Goal: Information Seeking & Learning: Learn about a topic

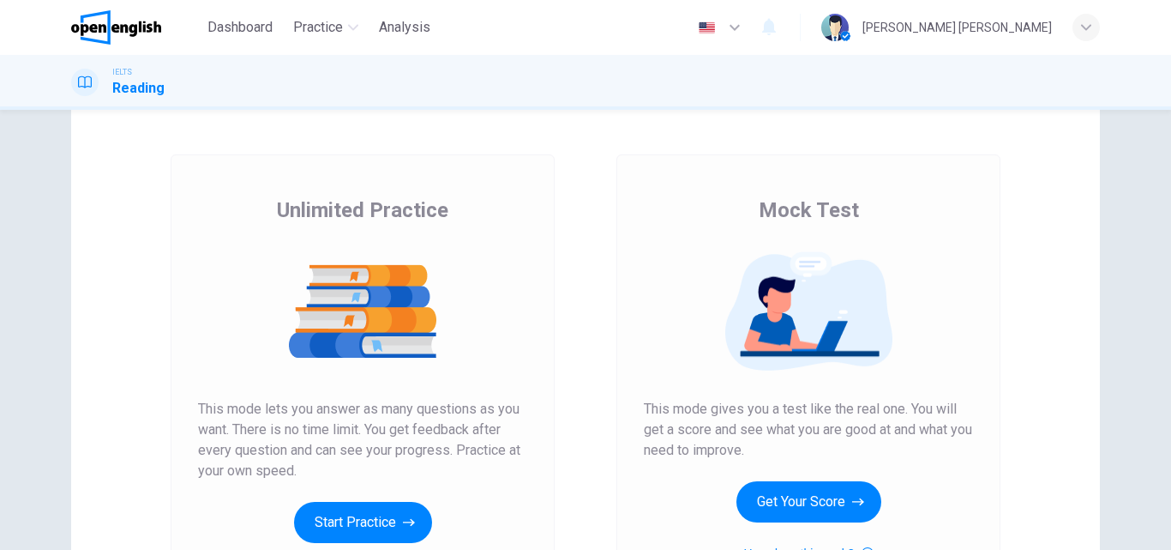
scroll to position [86, 0]
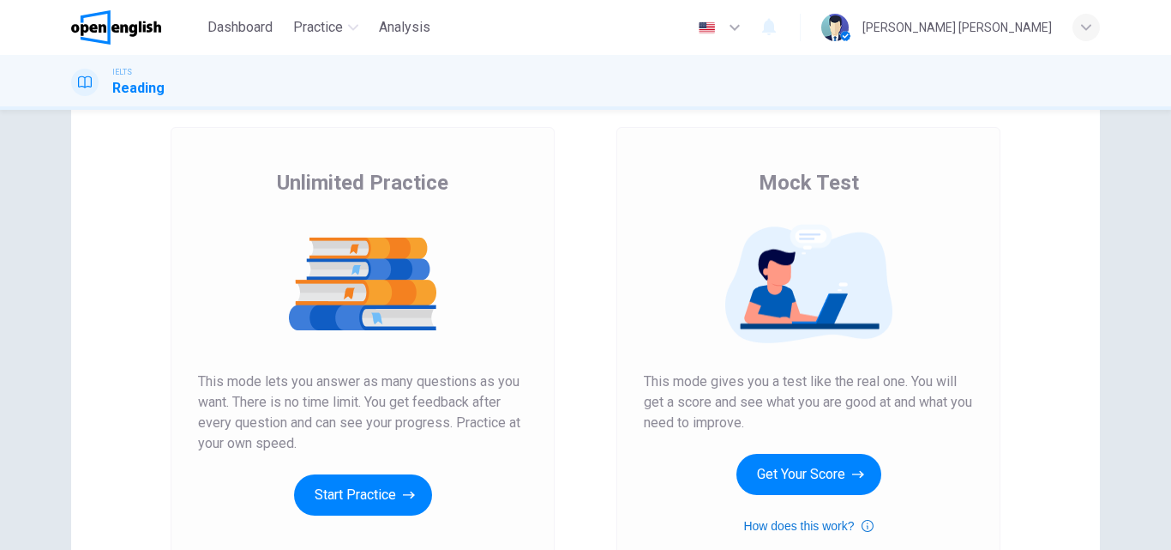
click at [856, 528] on button "How does this work?" at bounding box center [807, 525] width 129 height 21
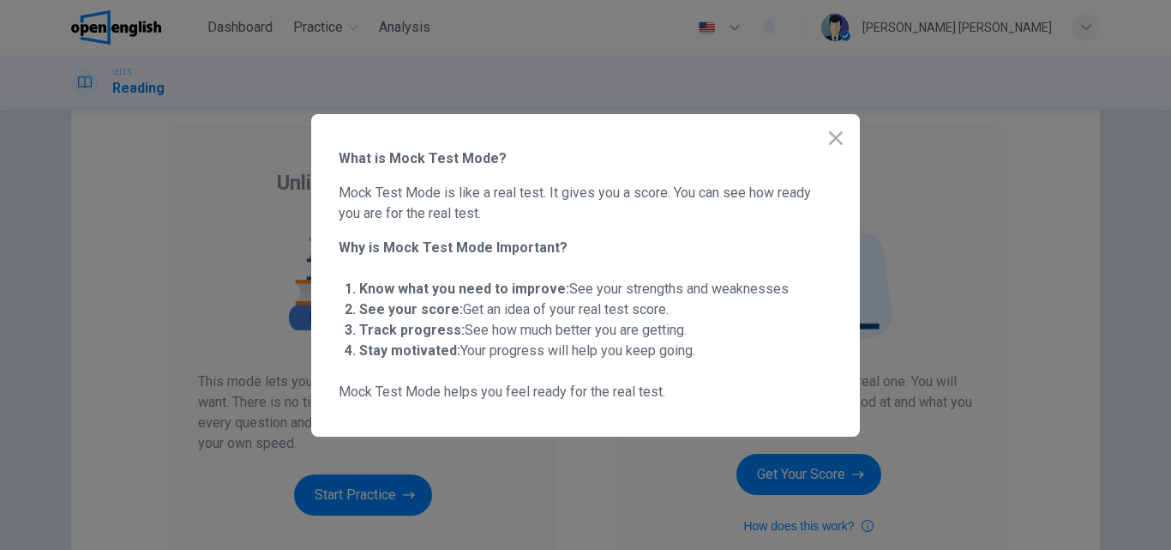
click at [858, 479] on div at bounding box center [585, 275] width 1171 height 550
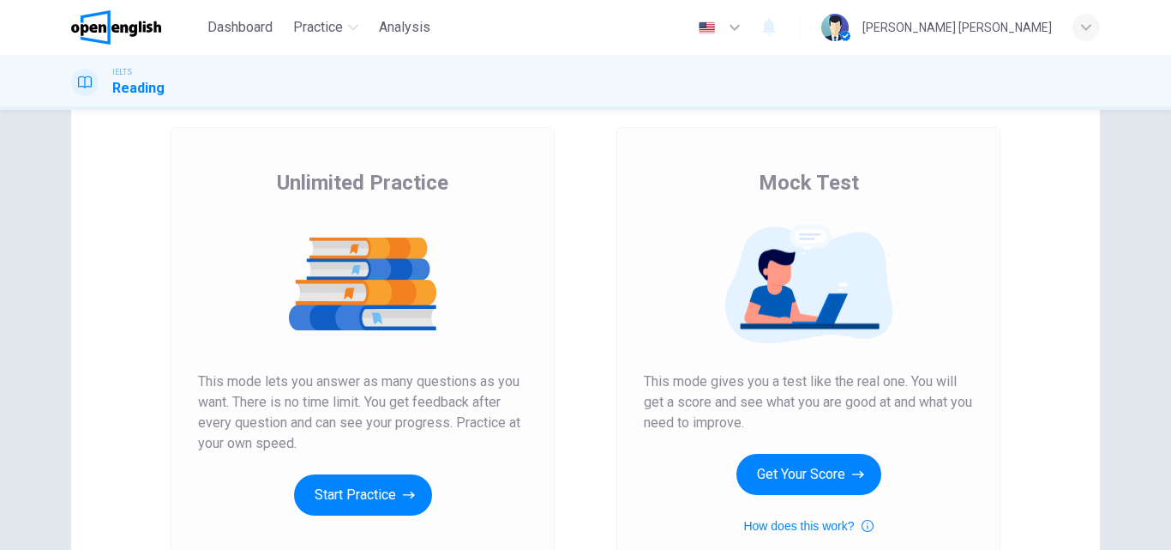
click at [858, 479] on icon "button" at bounding box center [858, 473] width 12 height 17
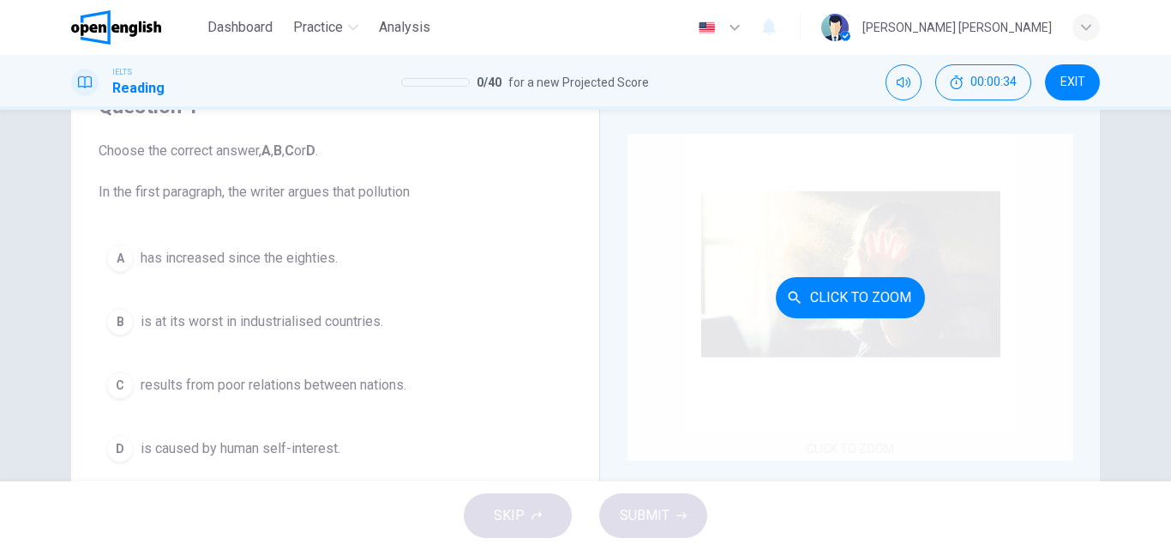
click at [838, 287] on button "Click to Zoom" at bounding box center [850, 297] width 149 height 41
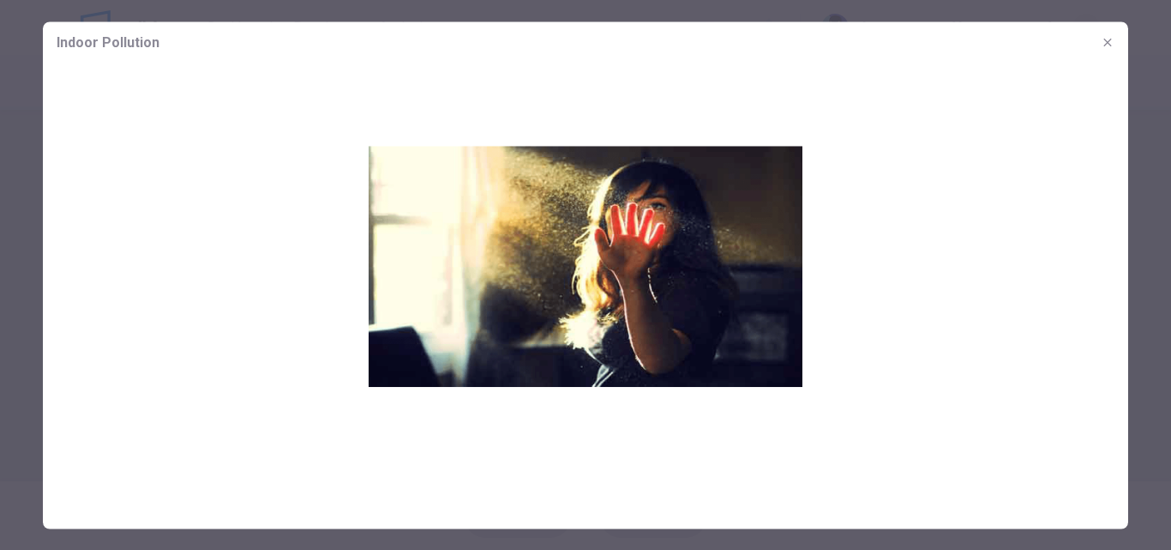
click at [667, 292] on img at bounding box center [585, 280] width 1085 height 434
click at [1106, 33] on button "button" at bounding box center [1107, 41] width 27 height 27
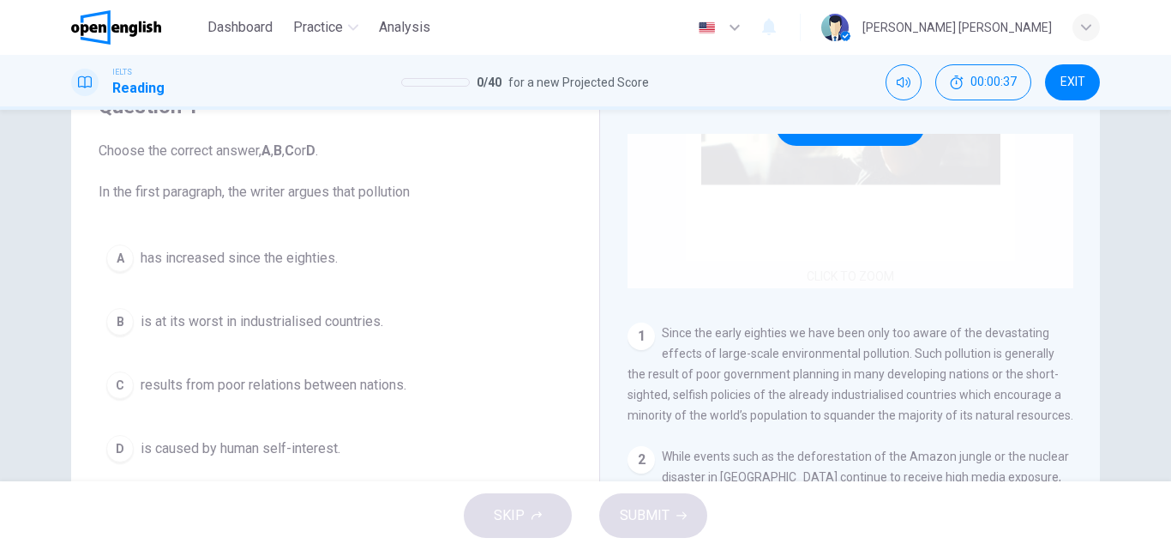
scroll to position [257, 0]
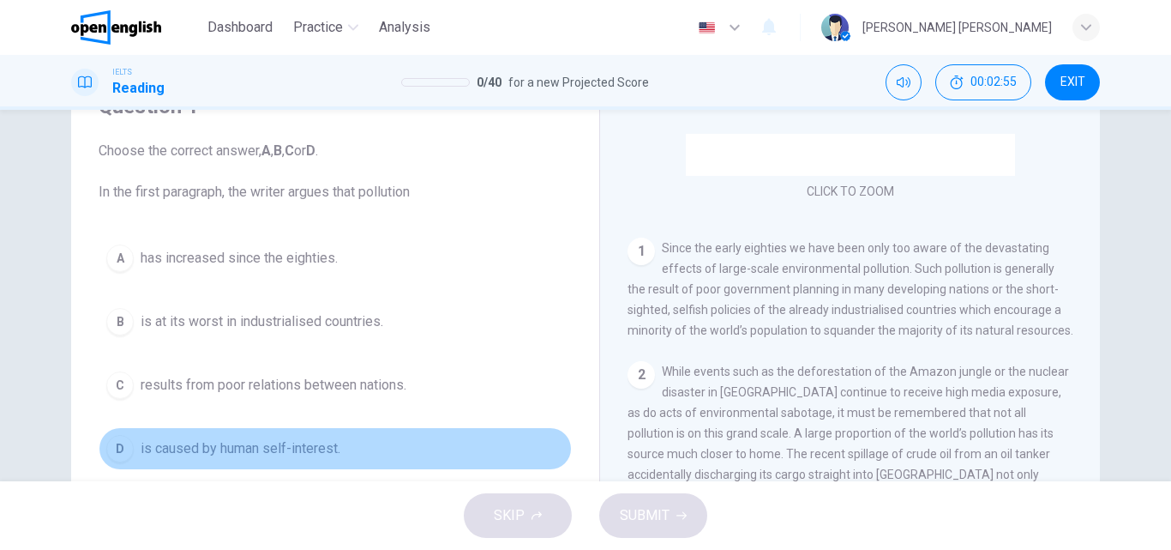
click at [298, 454] on span "is caused by human self-interest." at bounding box center [241, 448] width 200 height 21
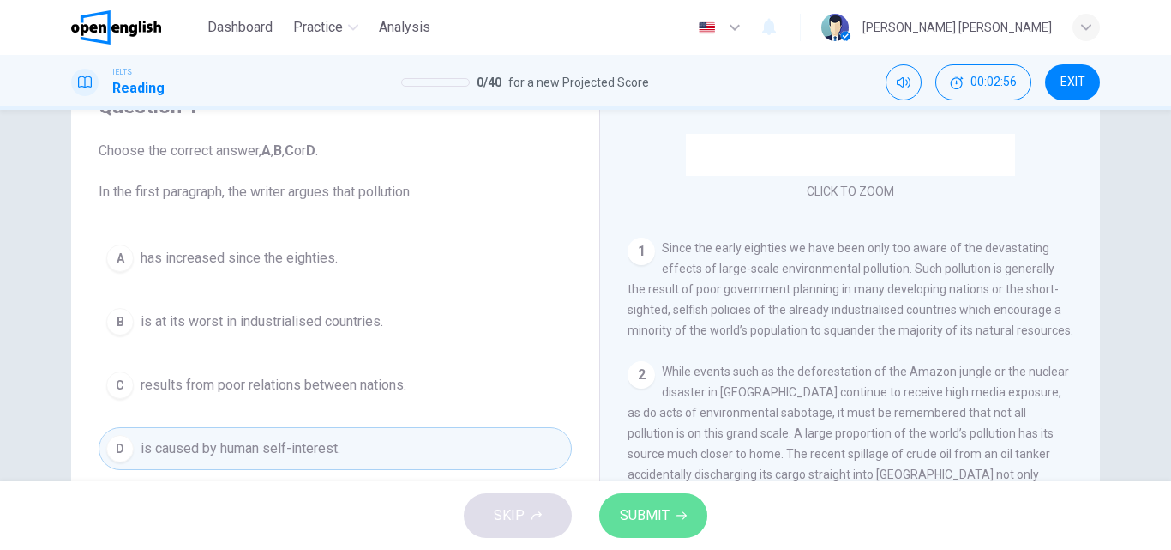
click at [633, 517] on span "SUBMIT" at bounding box center [645, 515] width 50 height 24
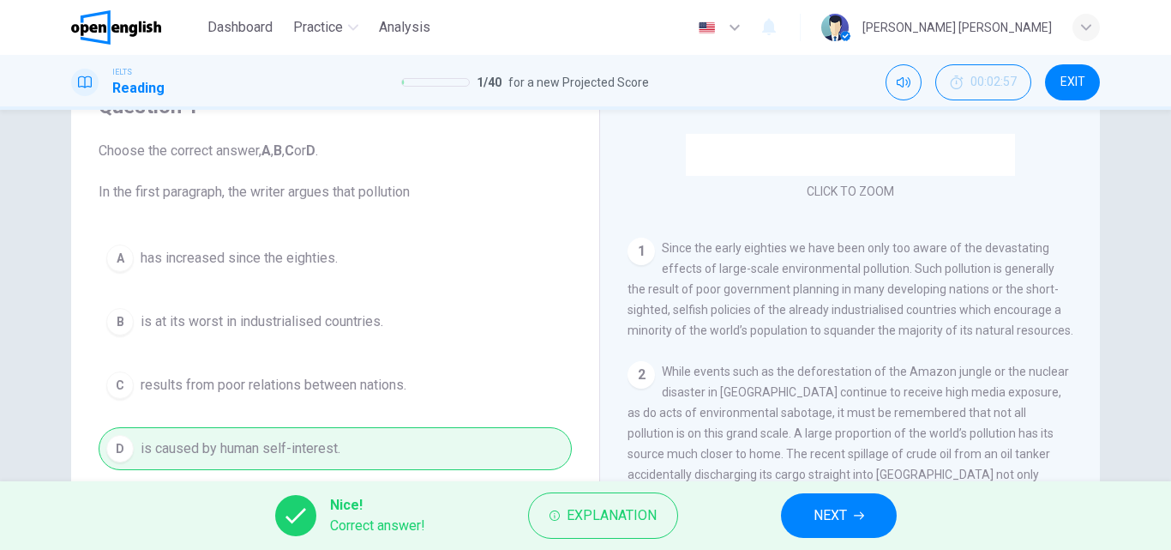
click at [633, 517] on span "Explanation" at bounding box center [612, 515] width 90 height 24
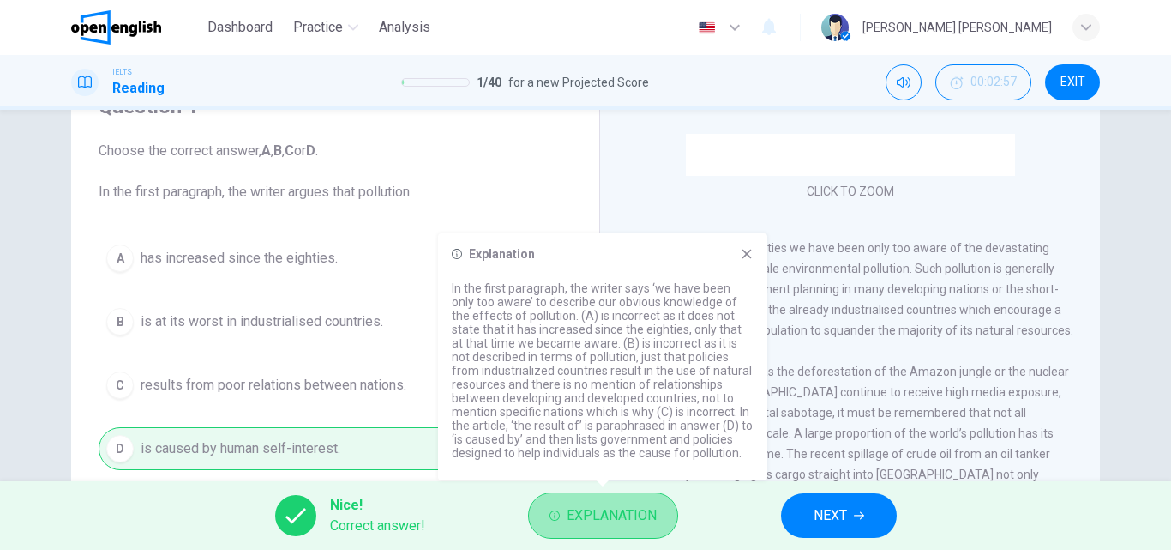
click at [628, 520] on span "Explanation" at bounding box center [612, 515] width 90 height 24
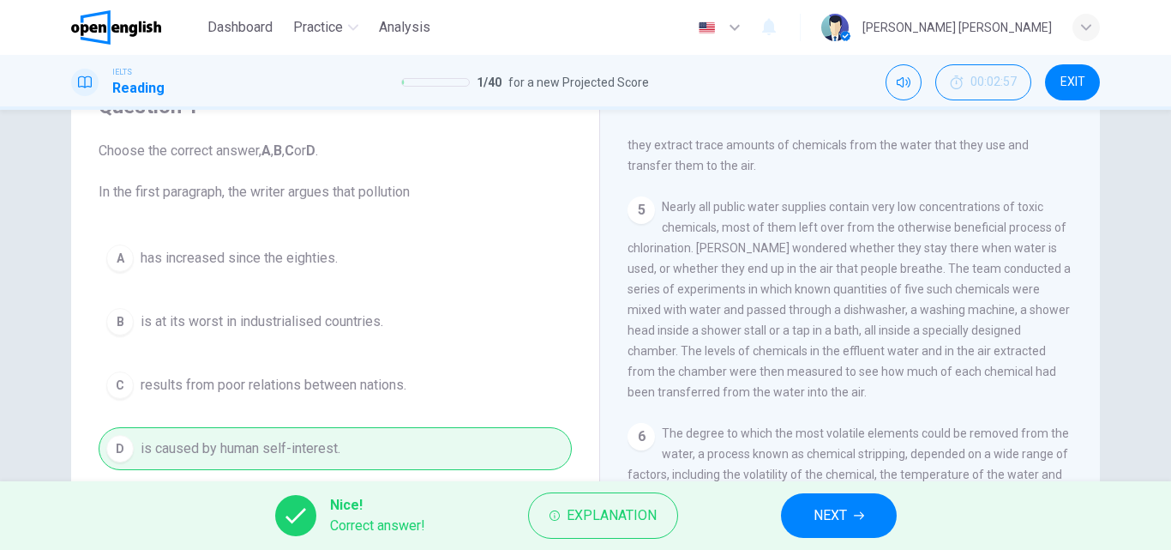
scroll to position [989, 0]
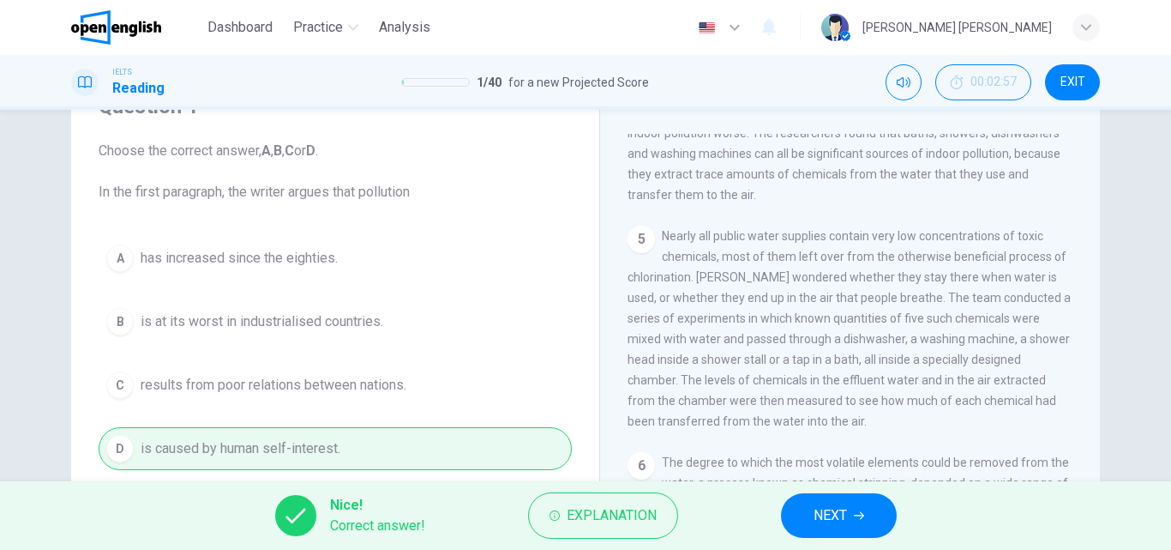
drag, startPoint x: 661, startPoint y: 239, endPoint x: 718, endPoint y: 262, distance: 61.1
click at [718, 262] on span "Nearly all public water supplies contain very low concentrations of toxic chemi…" at bounding box center [849, 328] width 443 height 199
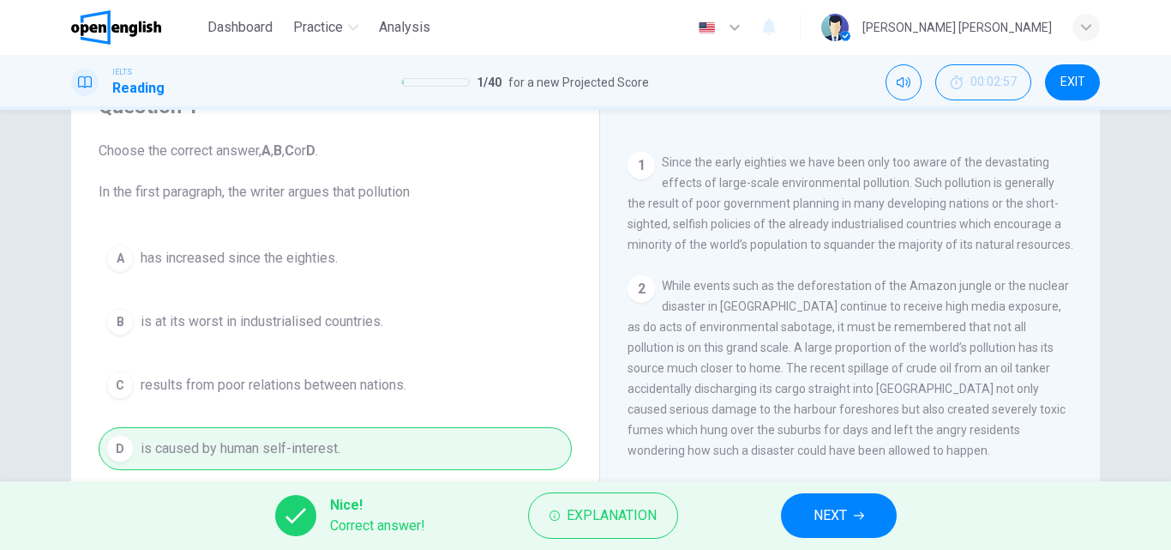
scroll to position [429, 0]
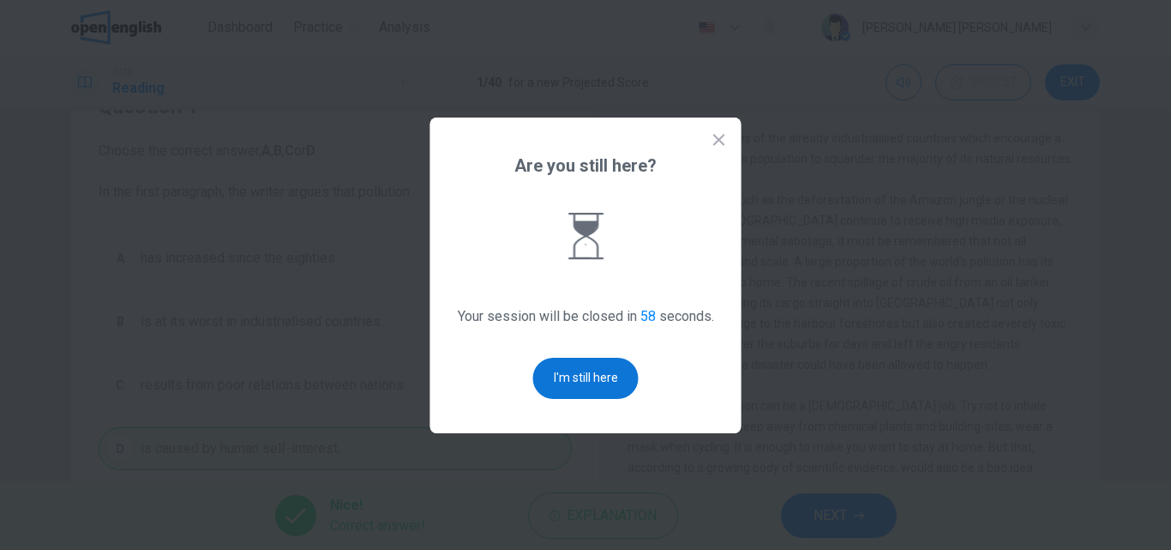
click at [630, 375] on button "I'm still here" at bounding box center [585, 377] width 105 height 41
click at [606, 372] on button "I'm still here" at bounding box center [585, 377] width 105 height 41
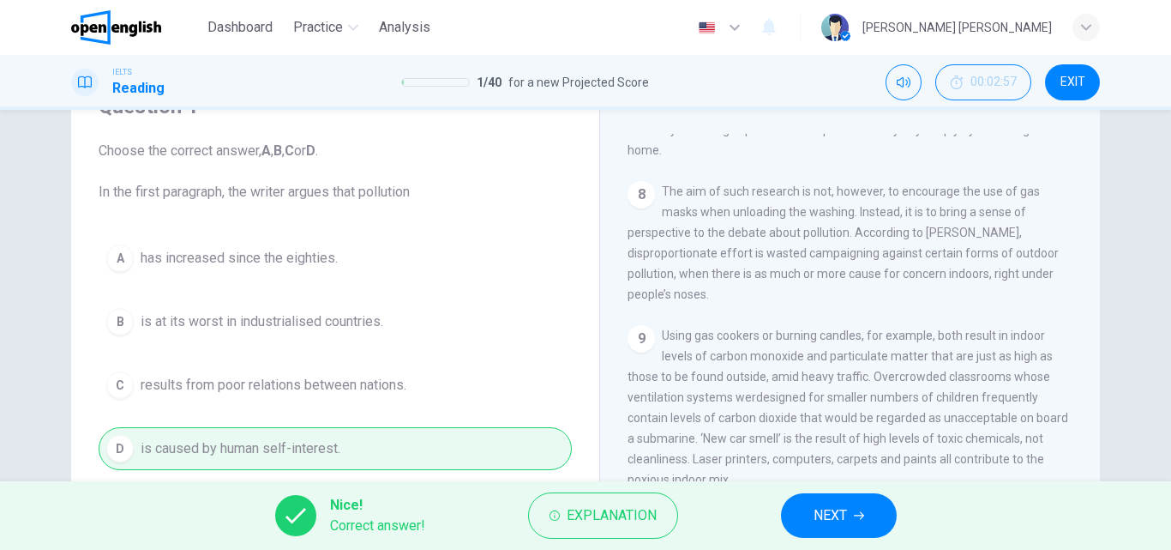
scroll to position [293, 0]
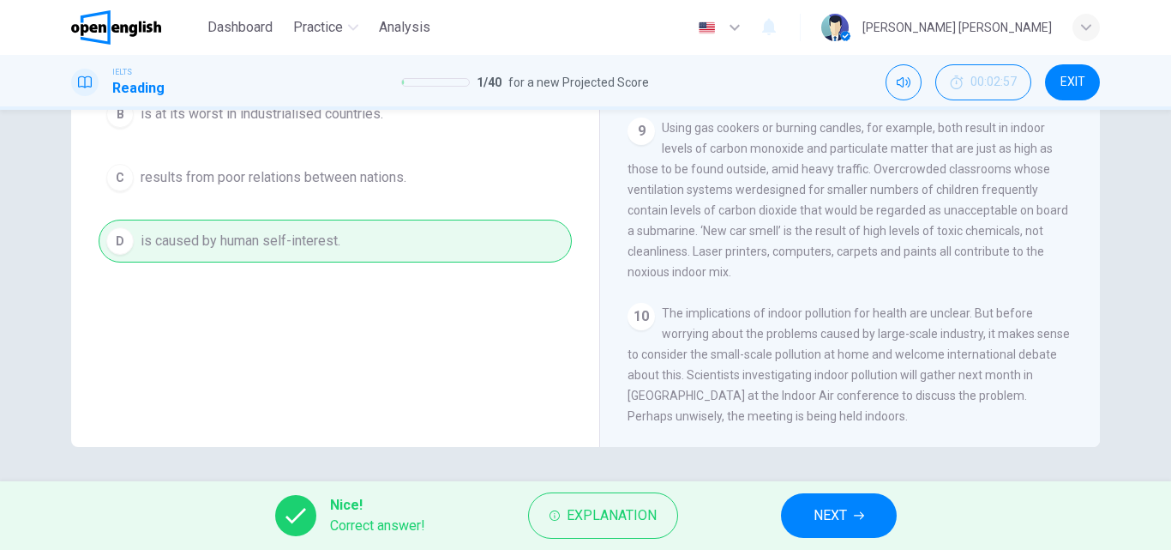
click at [845, 525] on span "NEXT" at bounding box center [830, 515] width 33 height 24
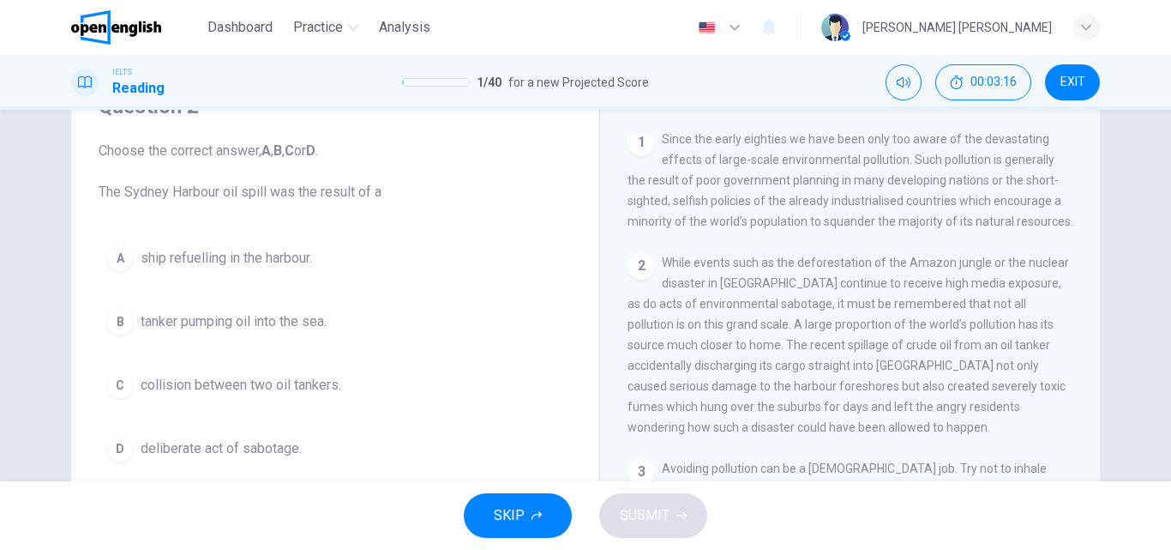
scroll to position [389, 0]
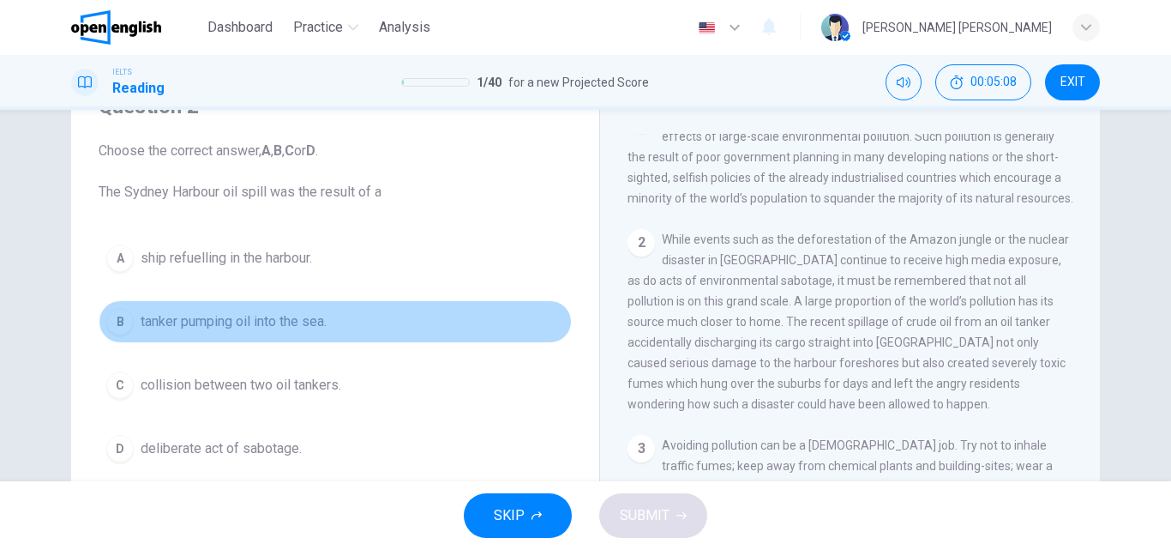
click at [319, 316] on span "tanker pumping oil into the sea." at bounding box center [234, 321] width 186 height 21
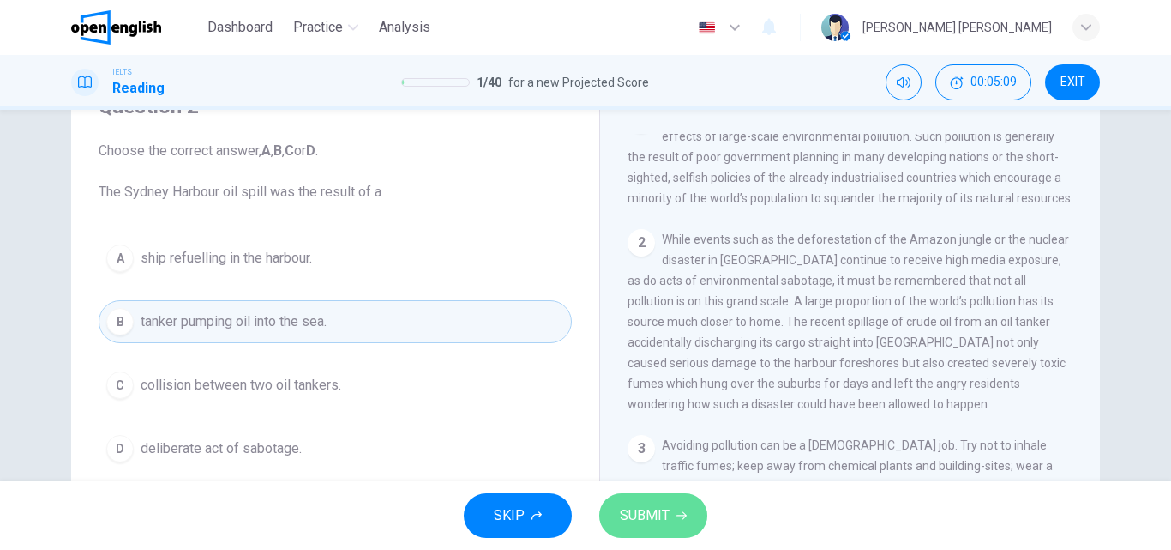
click at [632, 510] on span "SUBMIT" at bounding box center [645, 515] width 50 height 24
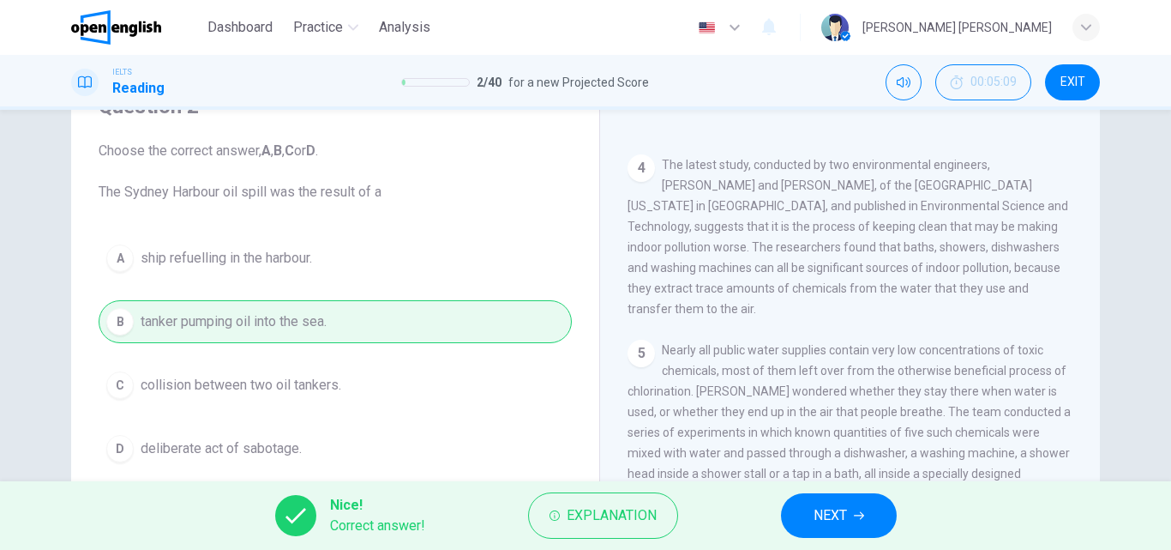
scroll to position [904, 0]
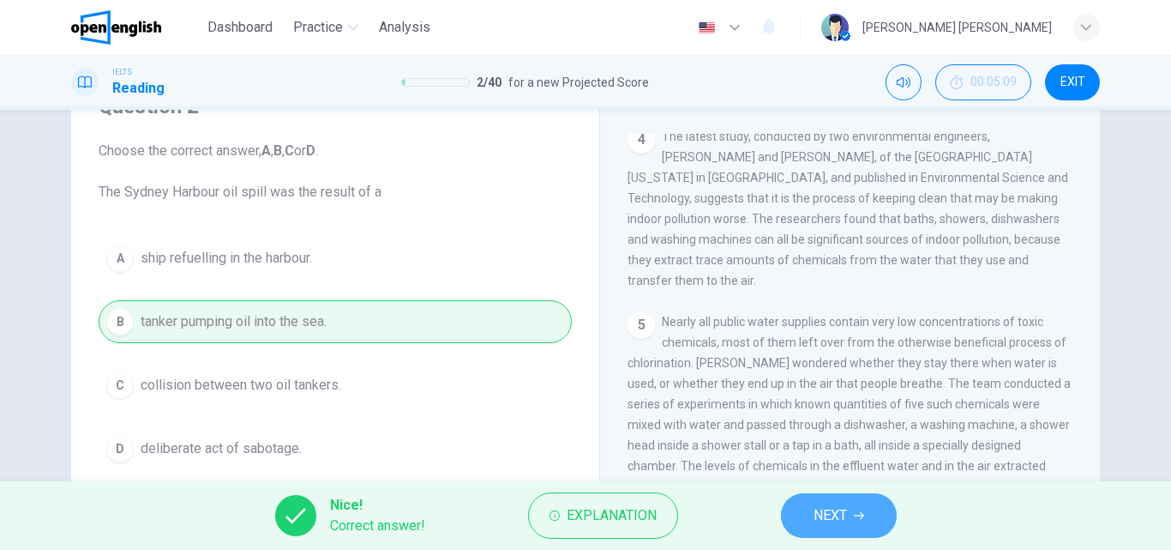
click at [838, 530] on button "NEXT" at bounding box center [839, 515] width 116 height 45
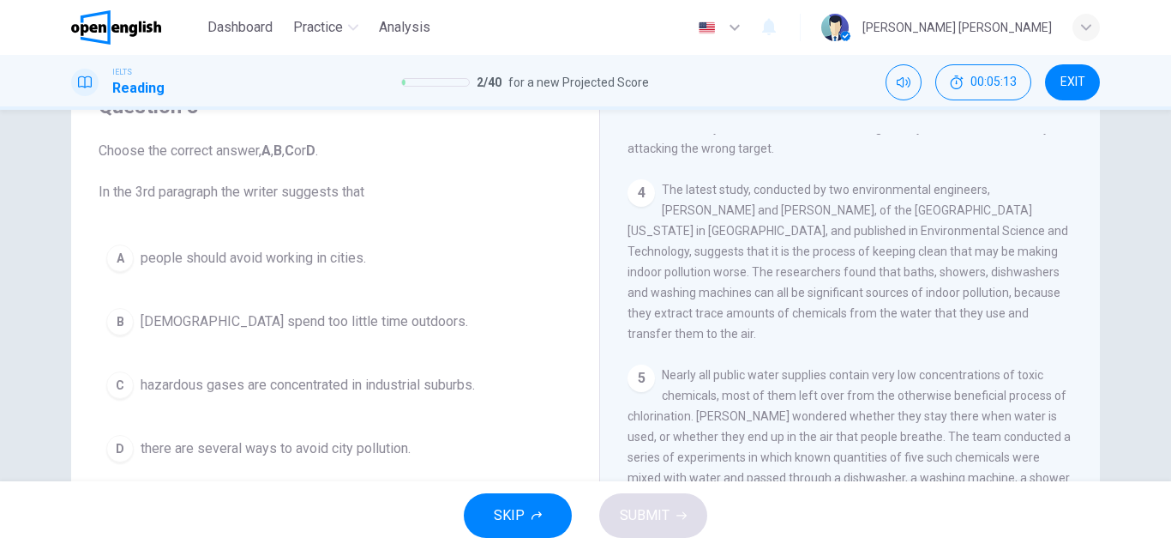
scroll to position [646, 0]
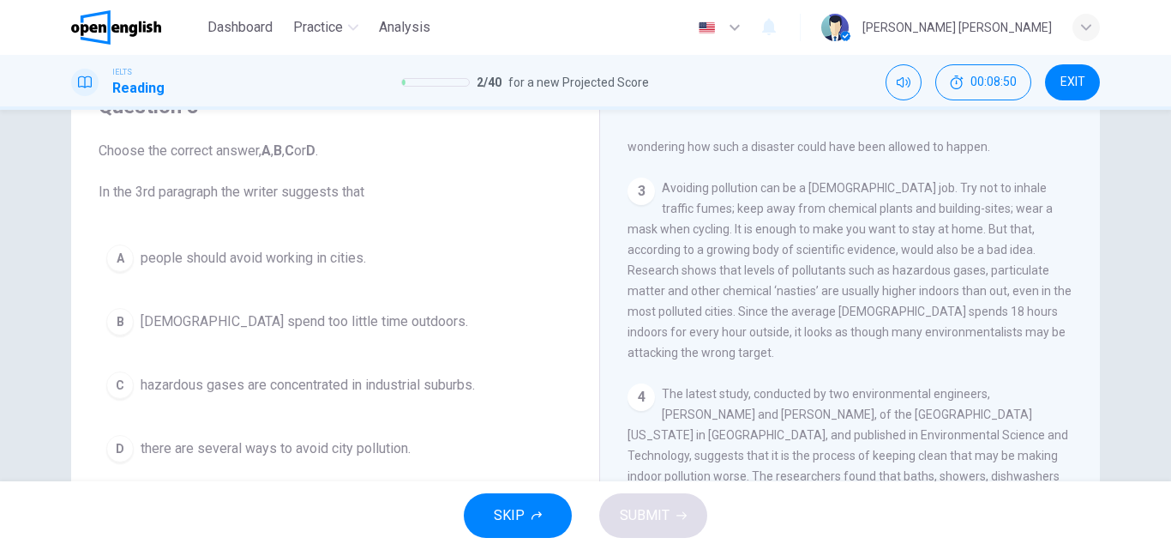
click at [346, 446] on span "there are several ways to avoid city pollution." at bounding box center [276, 448] width 270 height 21
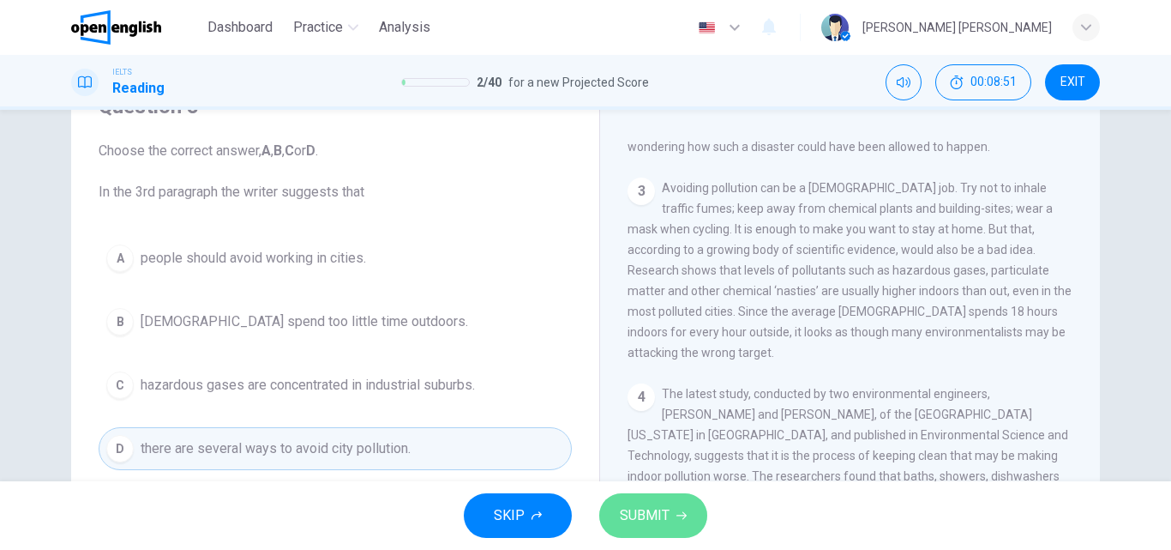
click at [706, 517] on button "SUBMIT" at bounding box center [653, 515] width 108 height 45
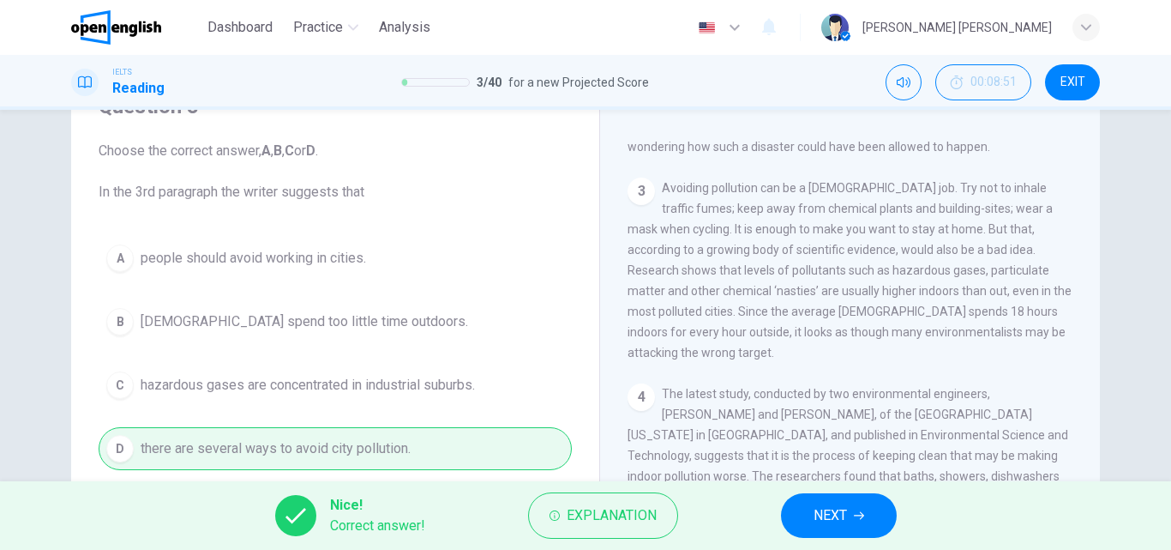
click at [779, 523] on div "Nice! Correct answer! Explanation NEXT" at bounding box center [585, 515] width 1171 height 69
click at [603, 520] on span "Explanation" at bounding box center [612, 515] width 90 height 24
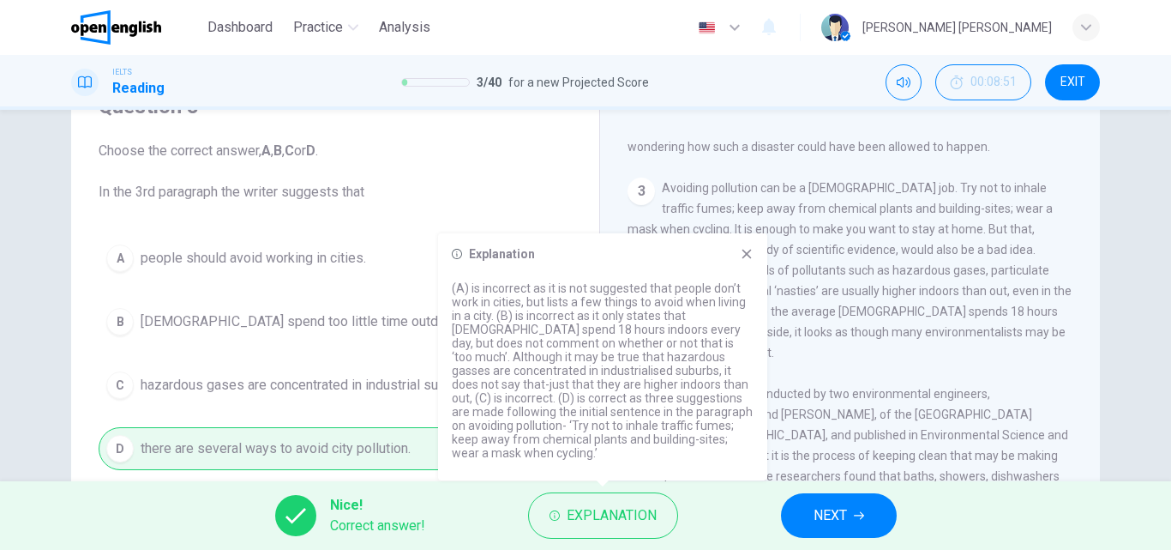
click at [752, 261] on icon at bounding box center [747, 254] width 14 height 14
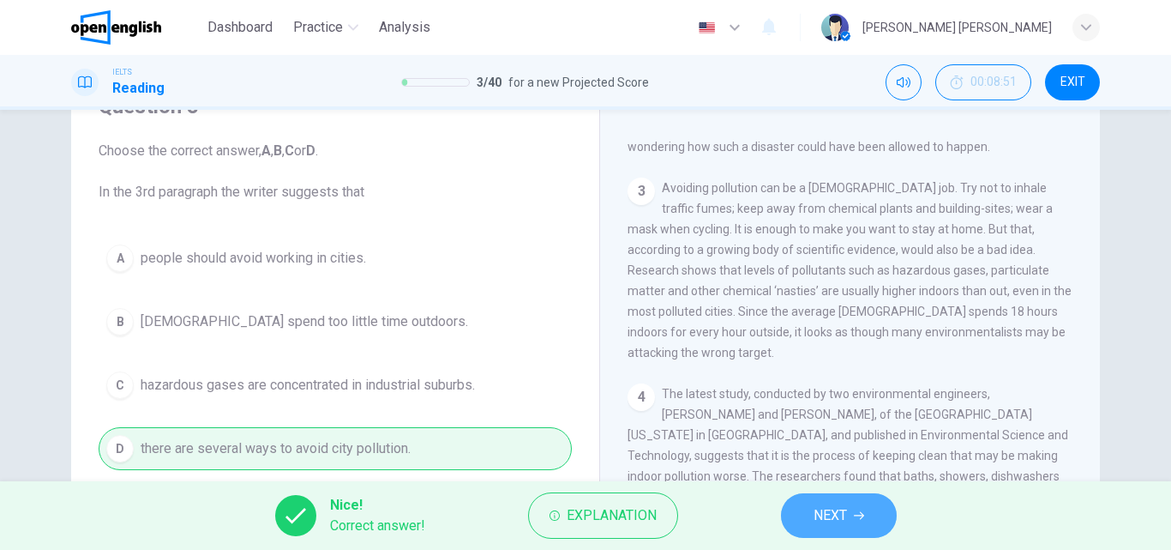
click at [858, 517] on icon "button" at bounding box center [859, 515] width 10 height 10
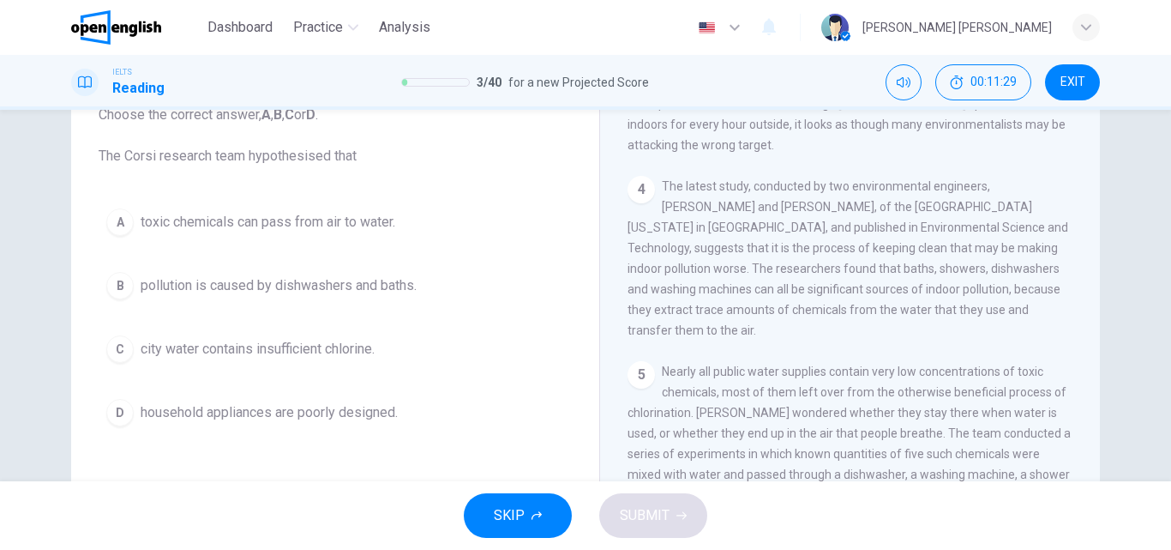
scroll to position [904, 0]
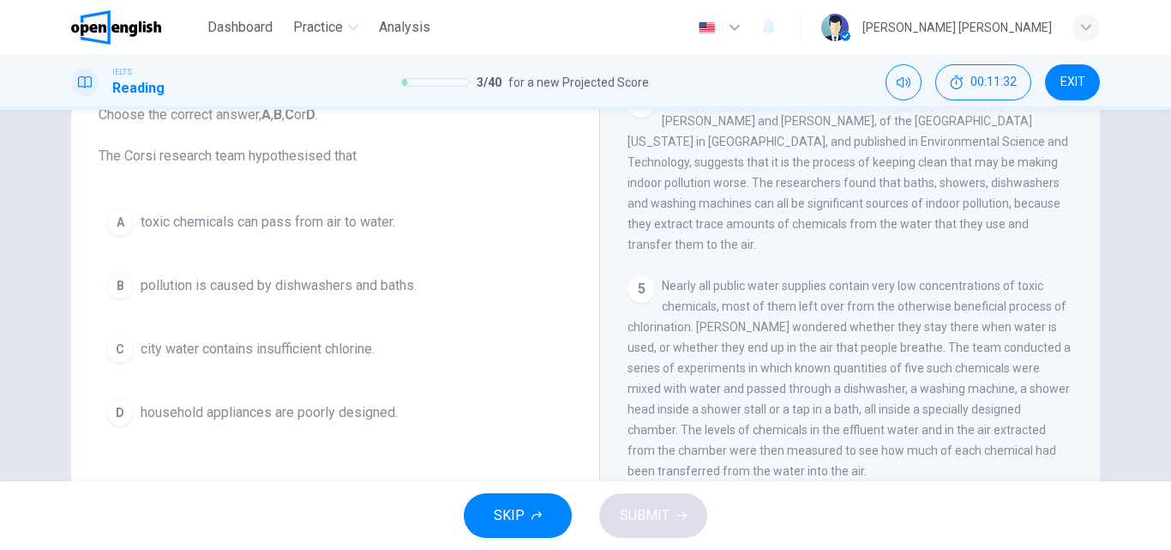
click at [135, 287] on button "B pollution is caused by dishwashers and baths." at bounding box center [335, 285] width 473 height 43
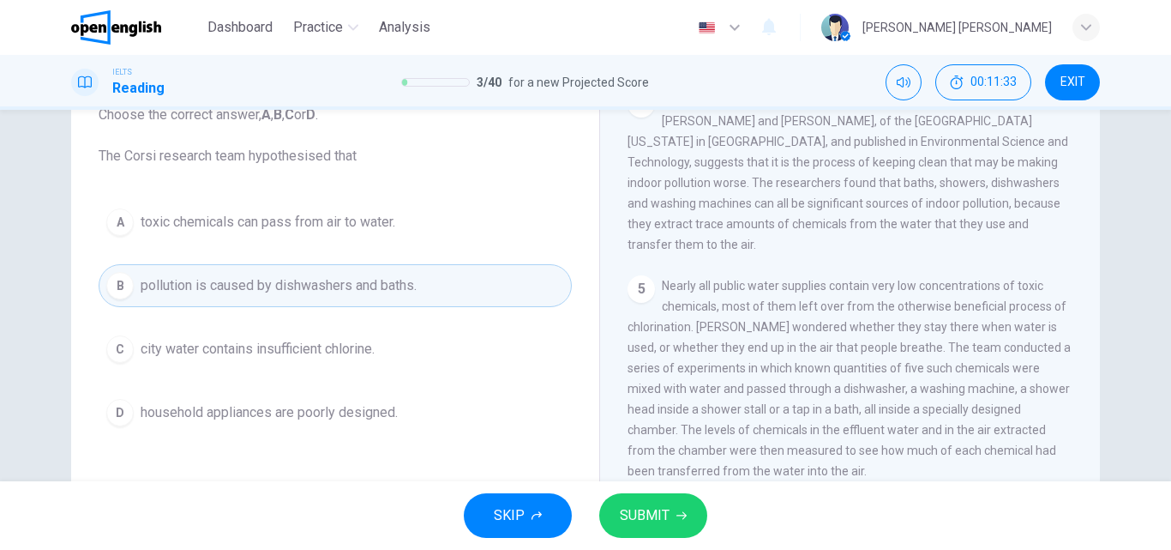
click at [676, 516] on icon "button" at bounding box center [681, 515] width 10 height 10
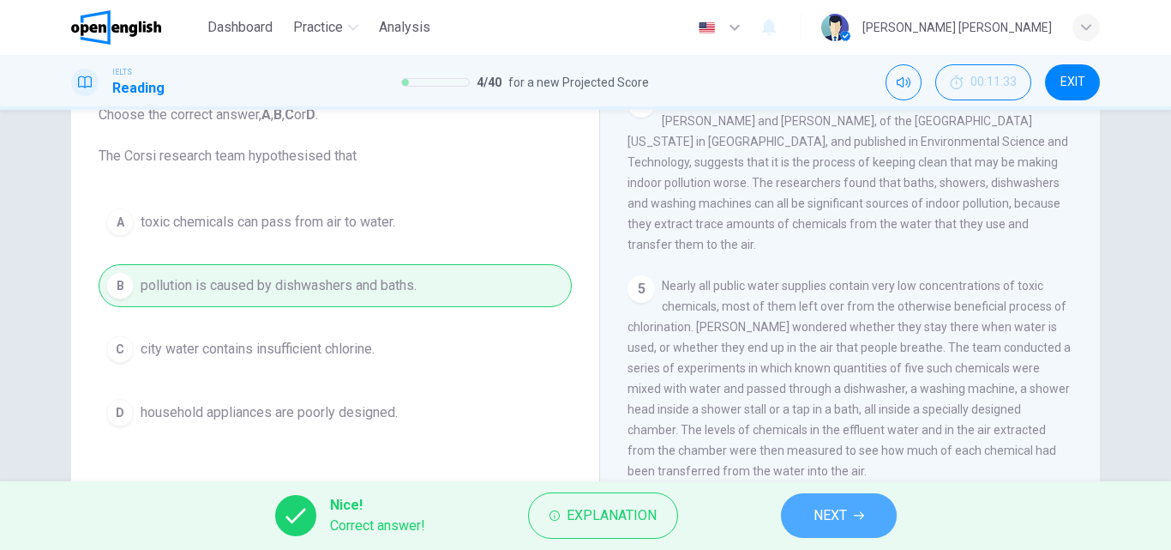
click at [814, 513] on span "NEXT" at bounding box center [830, 515] width 33 height 24
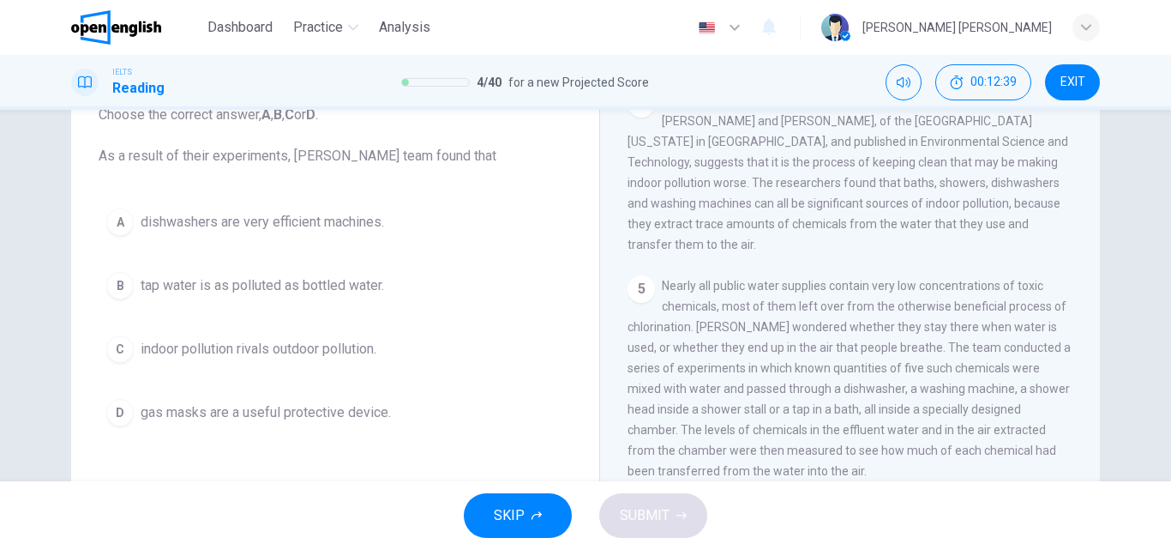
scroll to position [989, 0]
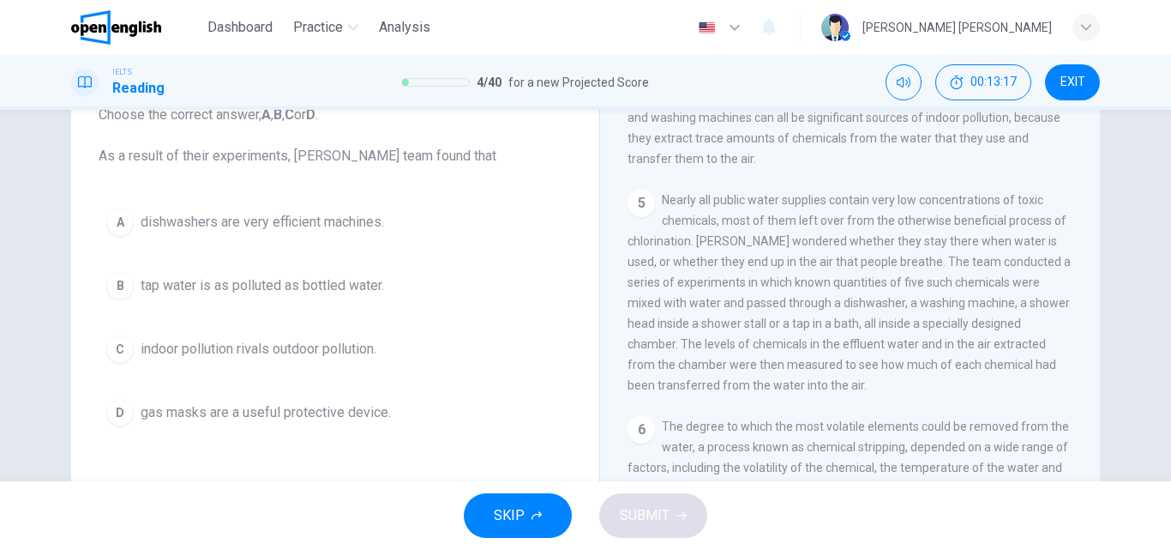
click at [218, 298] on button "B tap water is as polluted as bottled water." at bounding box center [335, 285] width 473 height 43
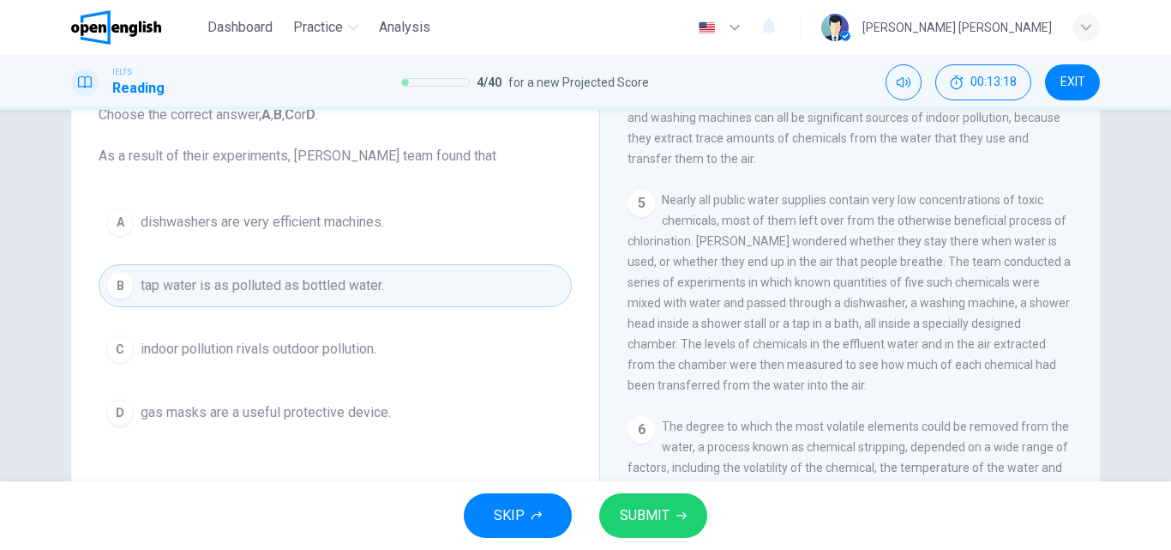
click at [613, 507] on button "SUBMIT" at bounding box center [653, 515] width 108 height 45
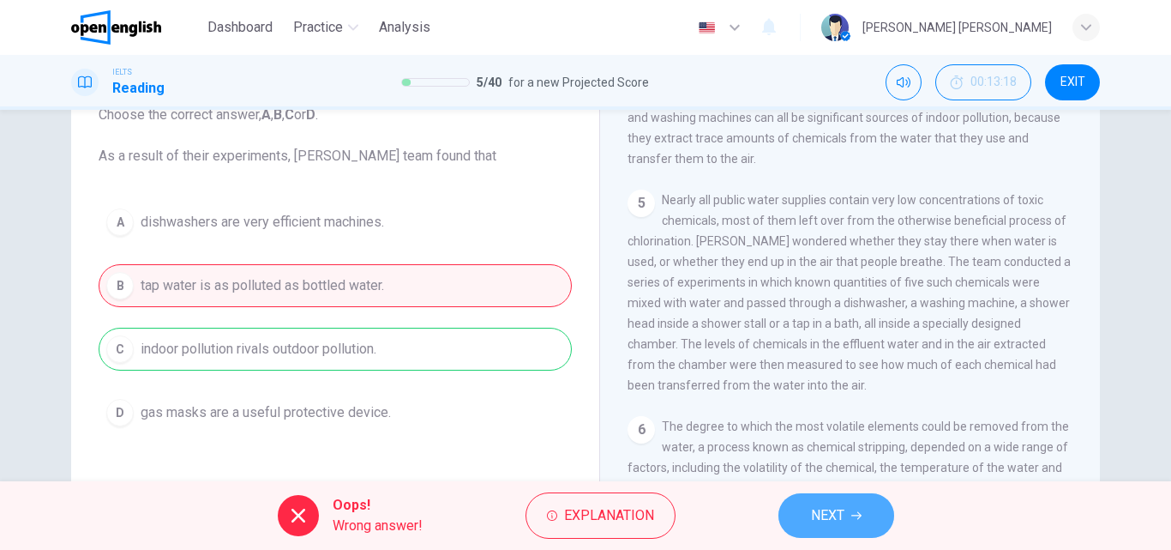
click at [850, 508] on button "NEXT" at bounding box center [836, 515] width 116 height 45
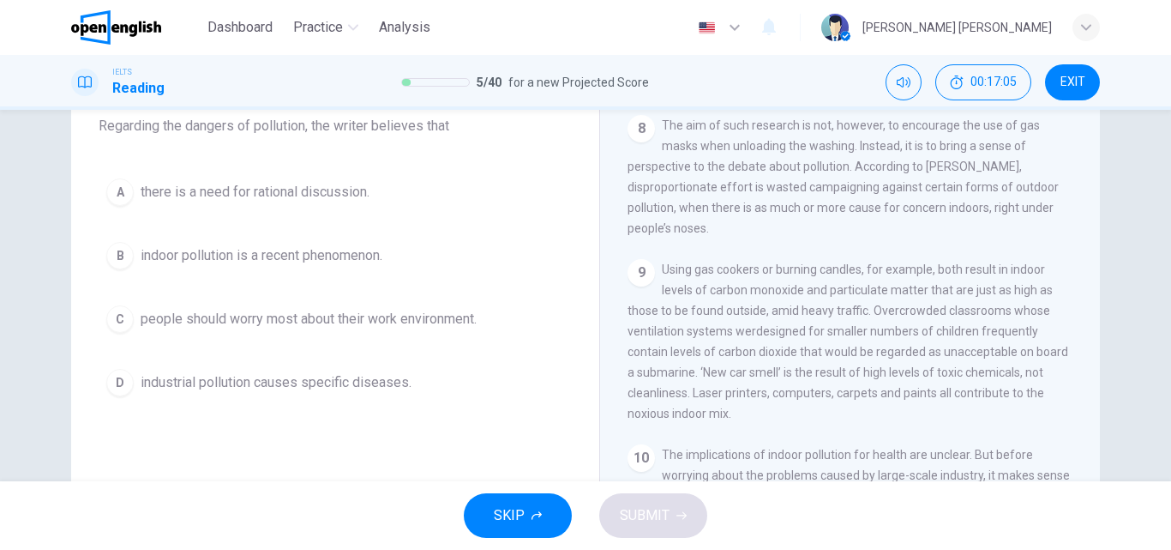
scroll to position [122, 0]
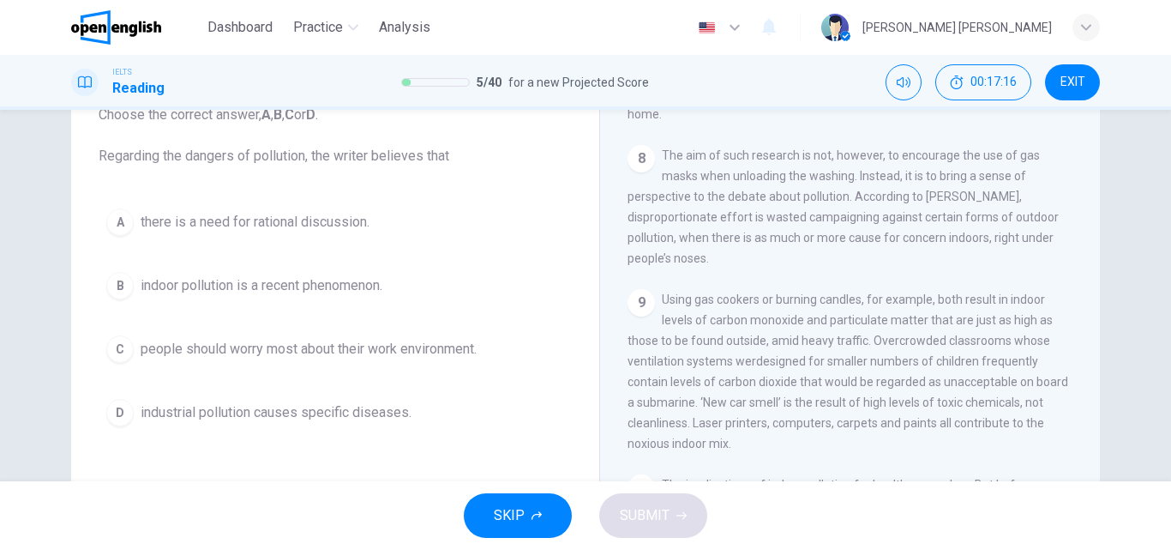
click at [260, 283] on span "indoor pollution is a recent phenomenon." at bounding box center [262, 285] width 242 height 21
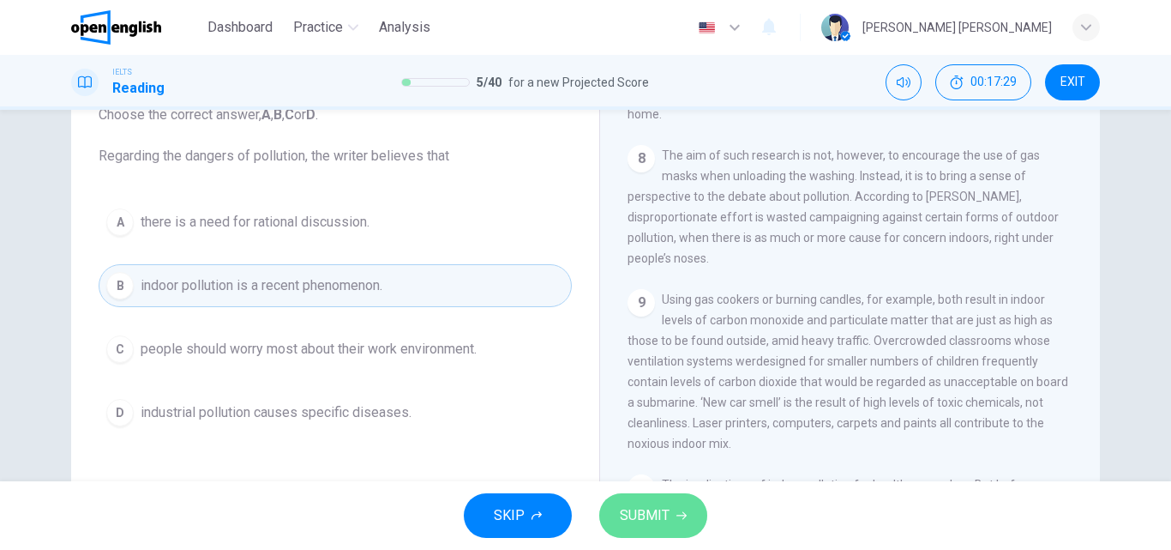
click at [644, 528] on button "SUBMIT" at bounding box center [653, 515] width 108 height 45
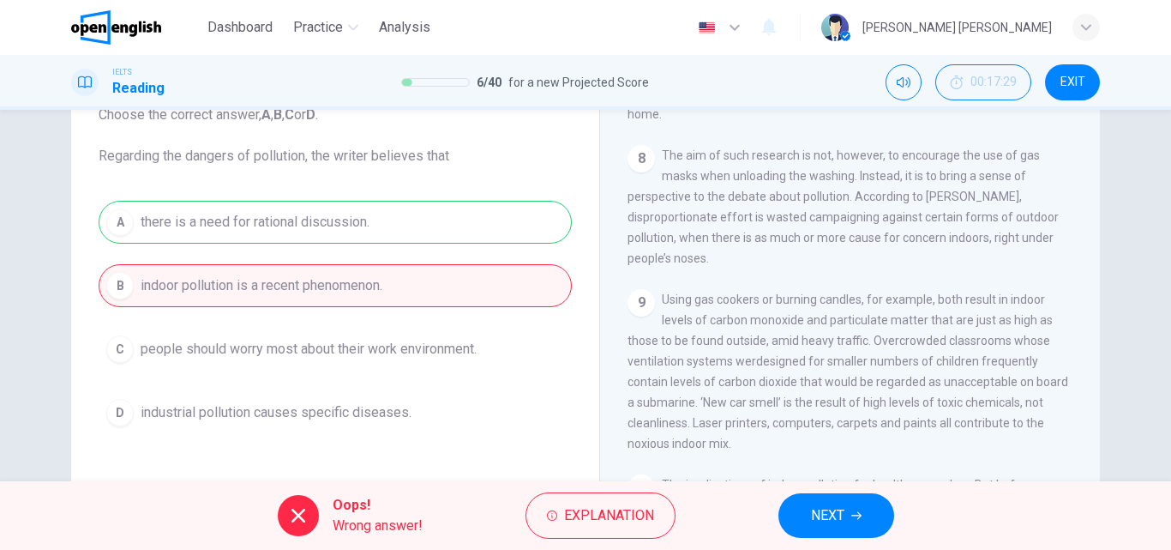
click at [840, 513] on span "NEXT" at bounding box center [827, 515] width 33 height 24
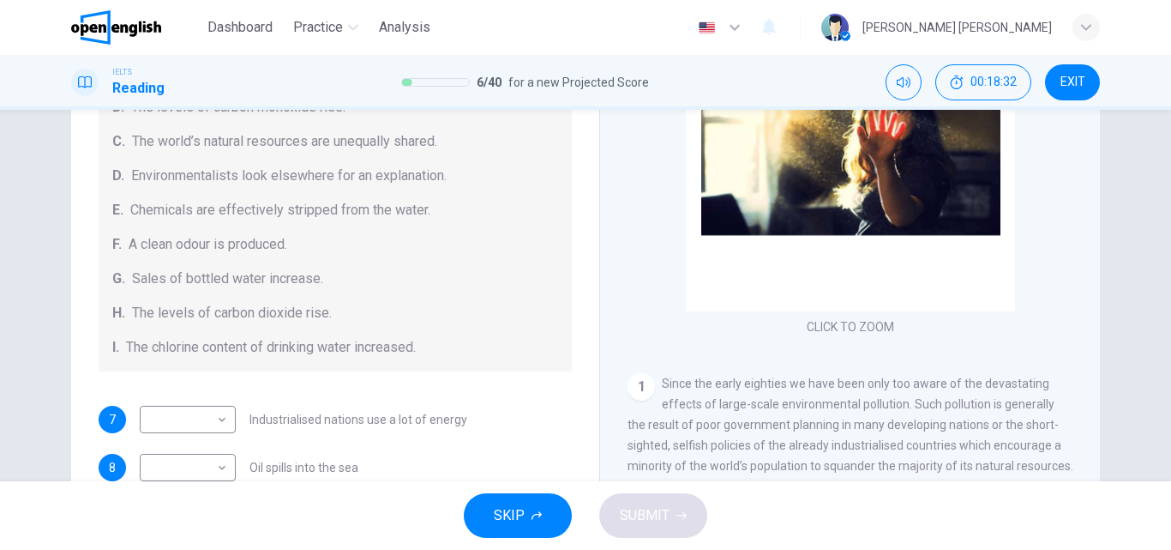
scroll to position [171, 0]
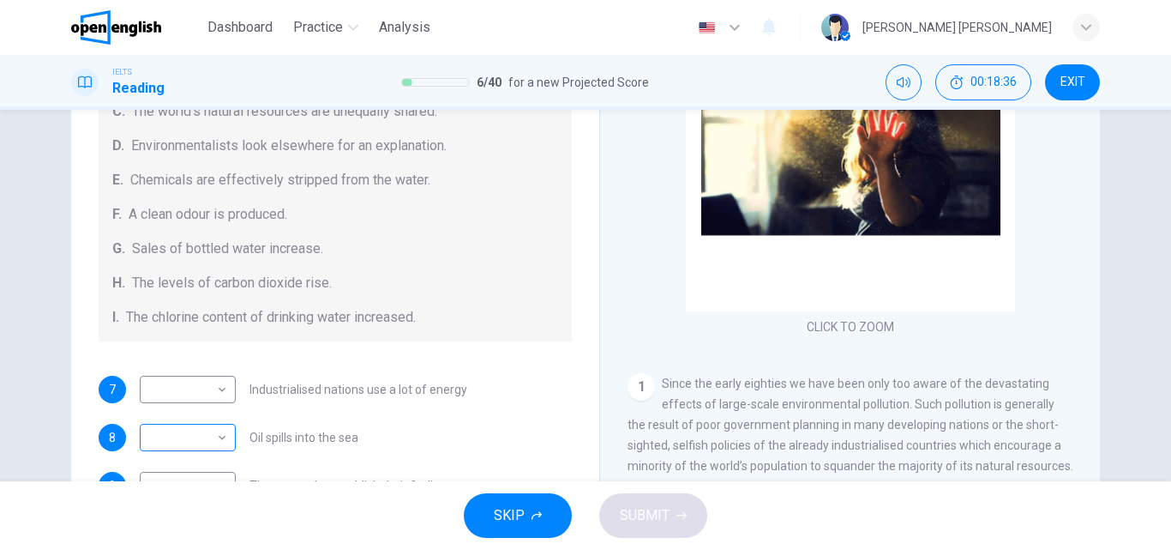
click at [157, 445] on body "This site uses cookies, as explained in our Privacy Policy . If you agree to th…" at bounding box center [585, 275] width 1171 height 550
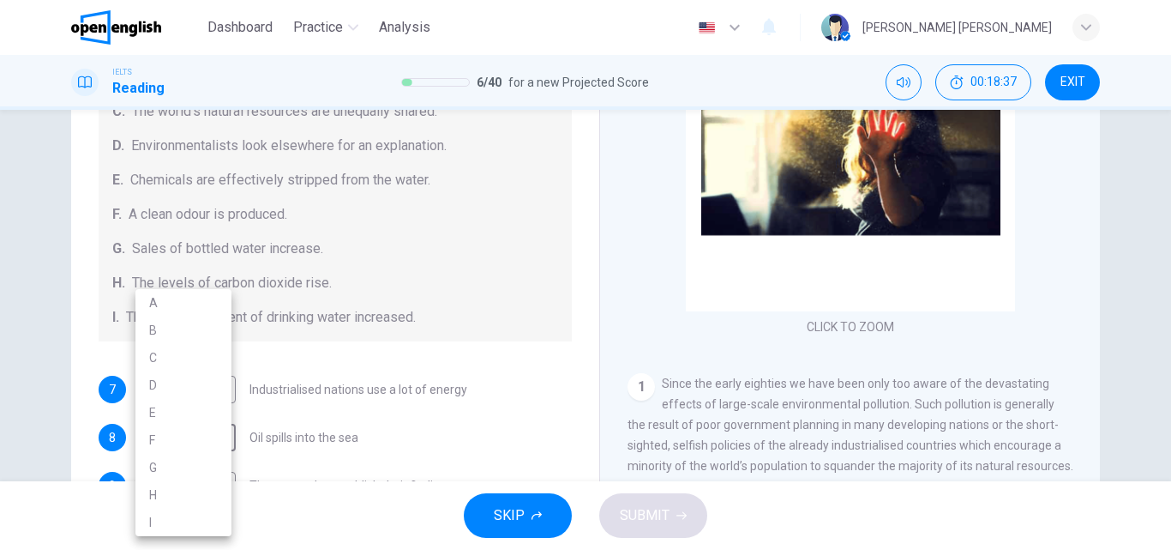
click at [155, 408] on li "E" at bounding box center [183, 412] width 96 height 27
type input "*"
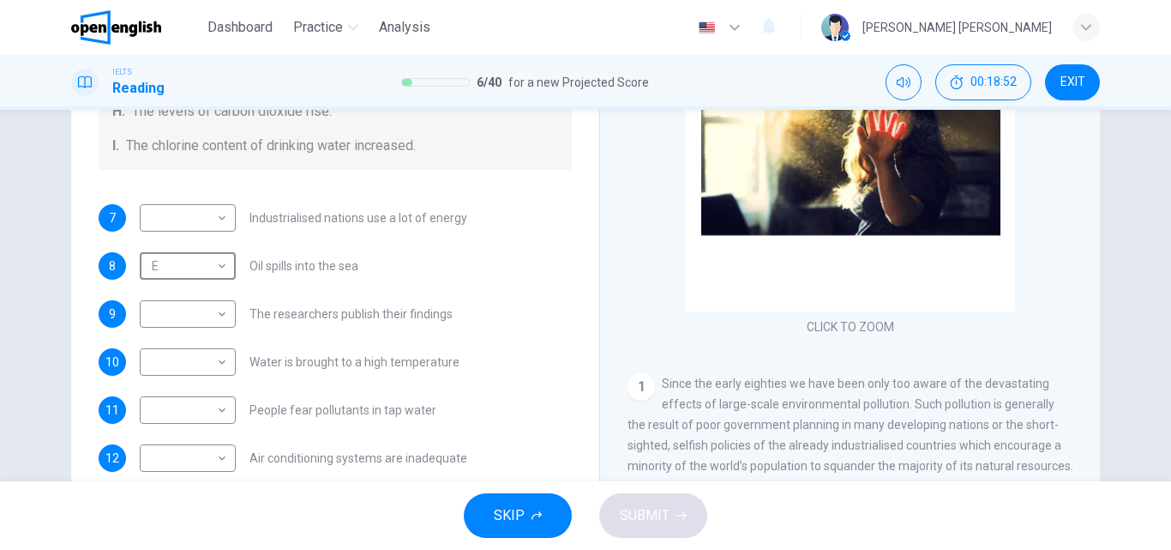
scroll to position [364, 0]
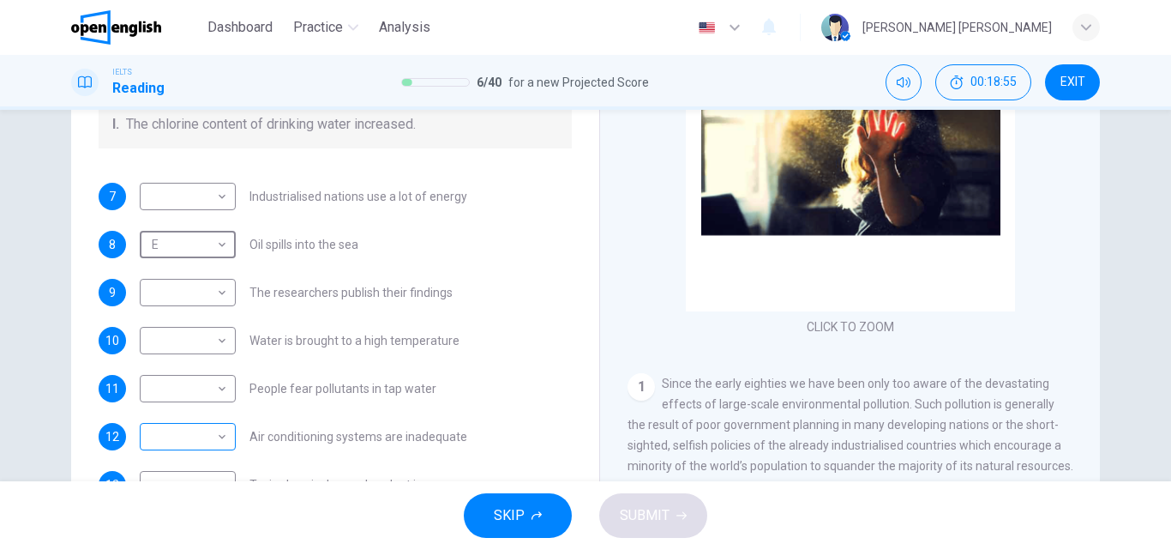
click at [205, 436] on body "This site uses cookies, as explained in our Privacy Policy . If you agree to th…" at bounding box center [585, 275] width 1171 height 550
click at [411, 255] on div at bounding box center [585, 275] width 1171 height 550
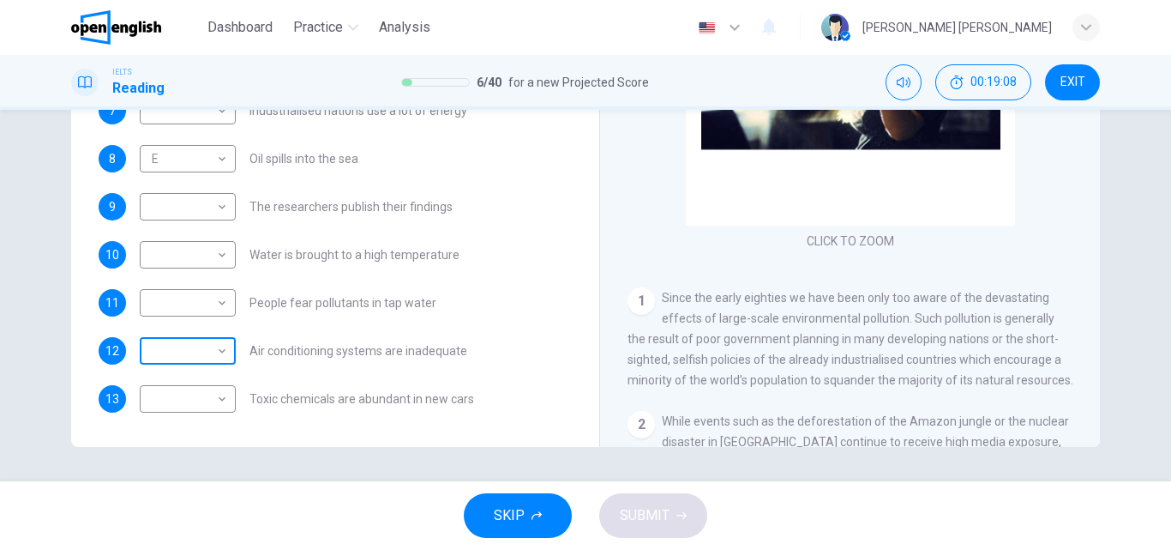
click at [178, 360] on body "This site uses cookies, as explained in our Privacy Policy . If you agree to th…" at bounding box center [585, 275] width 1171 height 550
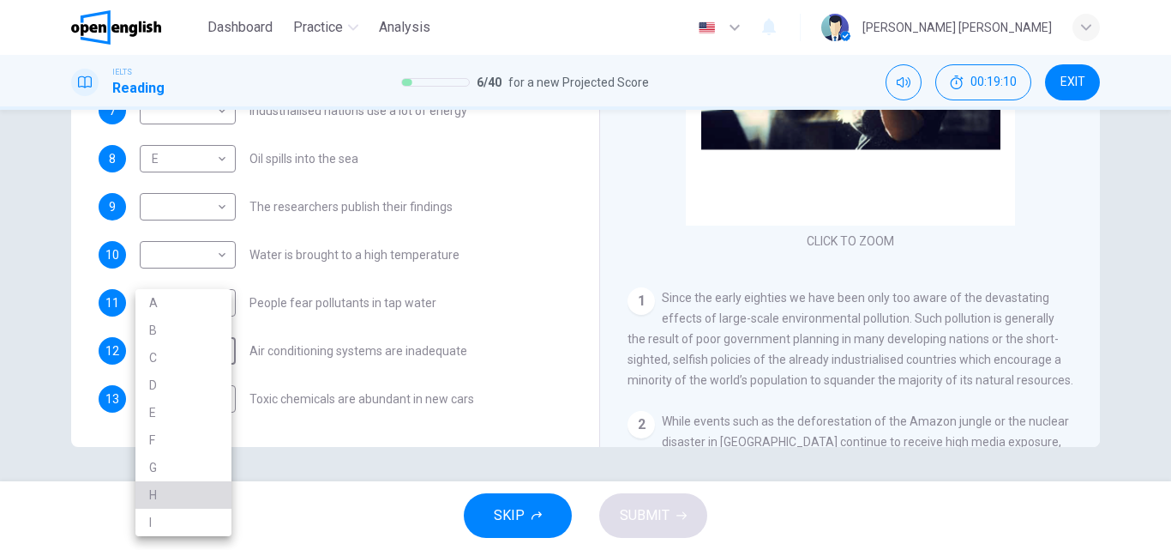
click at [150, 493] on li "H" at bounding box center [183, 494] width 96 height 27
type input "*"
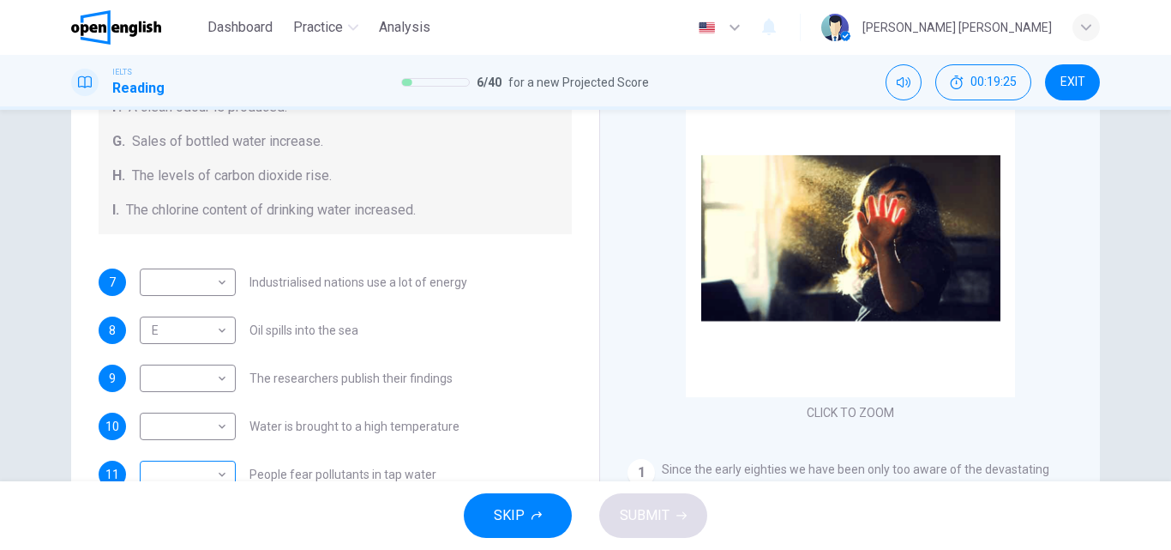
scroll to position [140, 0]
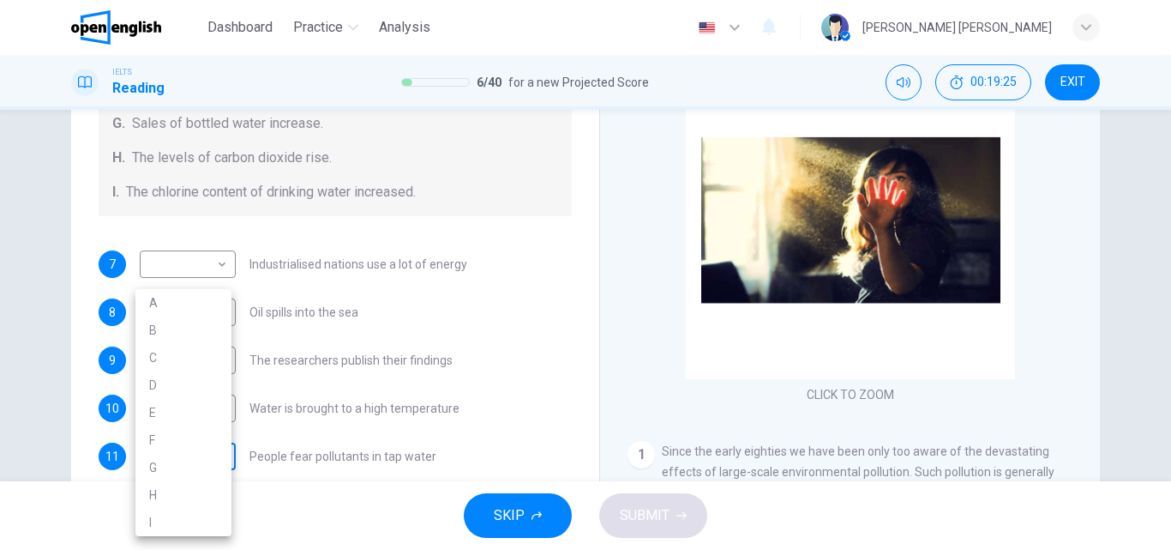
click at [204, 465] on body "This site uses cookies, as explained in our Privacy Policy . If you agree to th…" at bounding box center [585, 275] width 1171 height 550
click at [151, 517] on li "I" at bounding box center [183, 521] width 96 height 27
type input "*"
click at [213, 397] on body "This site uses cookies, as explained in our Privacy Policy . If you agree to th…" at bounding box center [585, 275] width 1171 height 550
click at [154, 465] on li "G" at bounding box center [183, 466] width 96 height 27
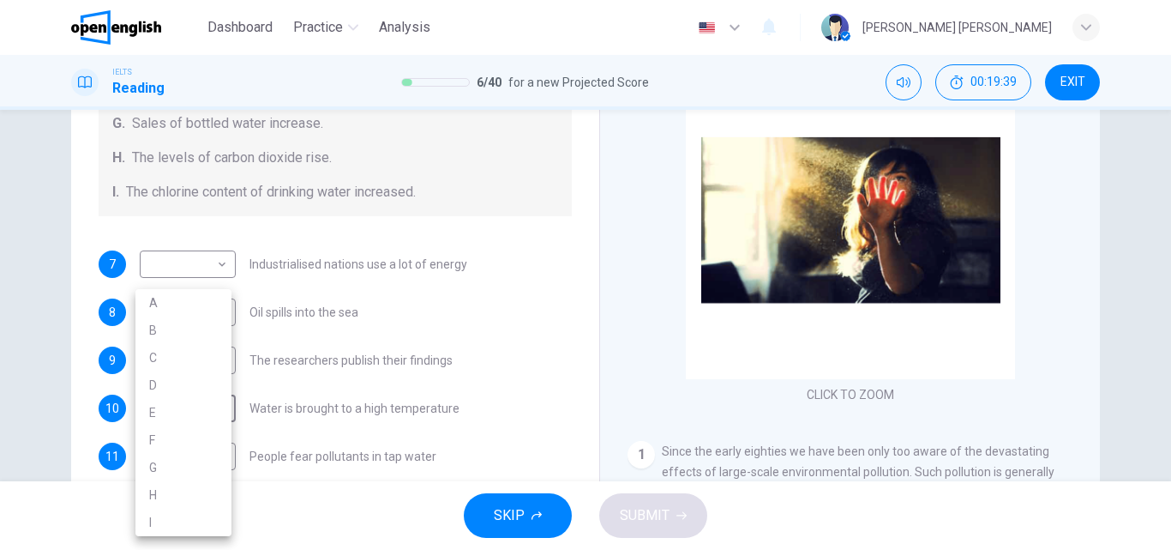
type input "*"
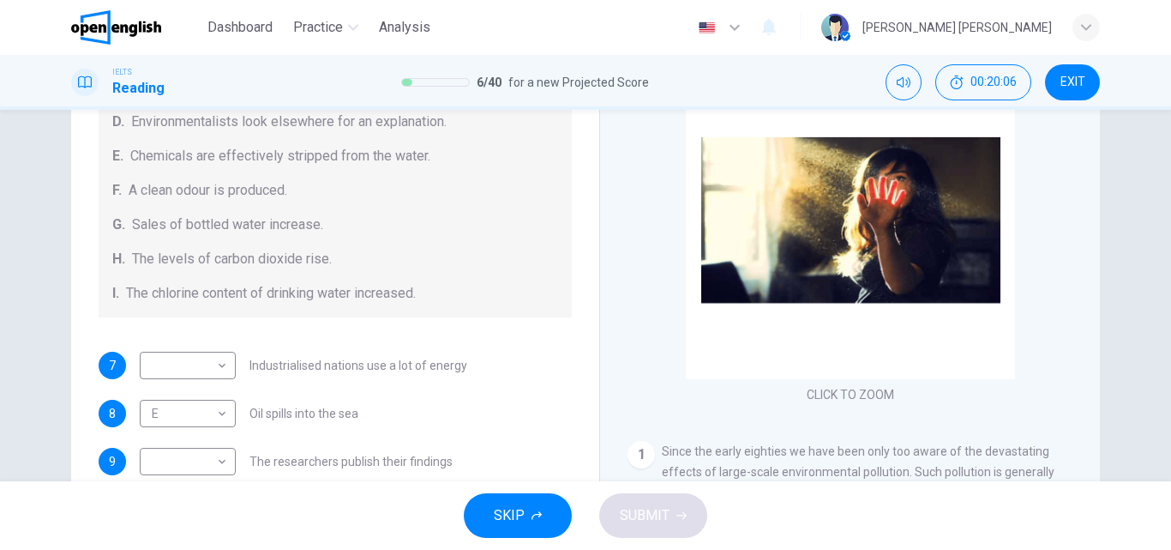
scroll to position [279, 0]
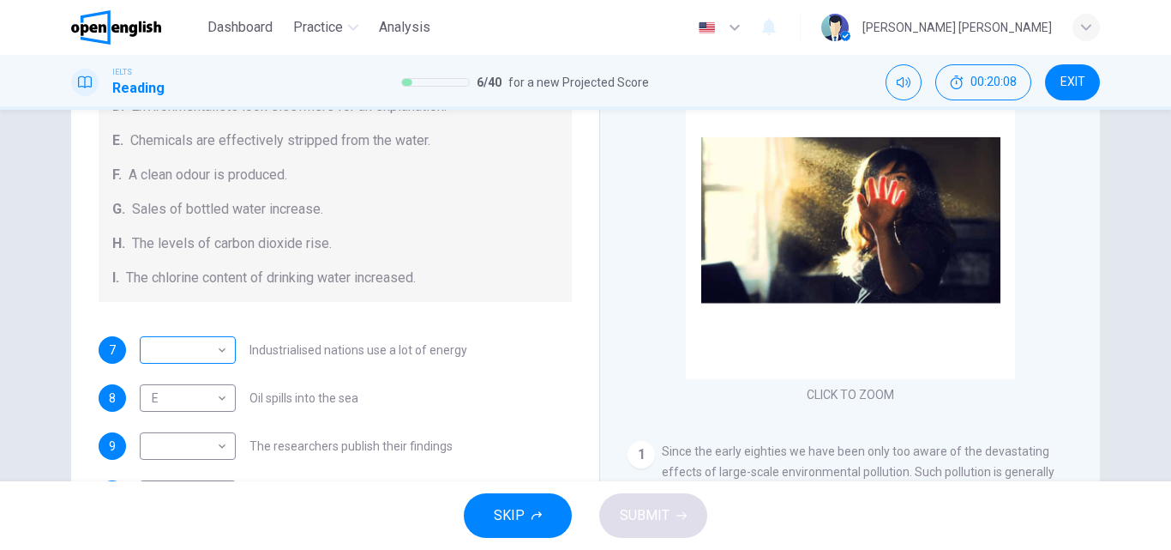
click at [206, 346] on body "This site uses cookies, as explained in our Privacy Policy . If you agree to th…" at bounding box center [585, 275] width 1171 height 550
click at [147, 489] on li "H" at bounding box center [183, 494] width 96 height 27
type input "*"
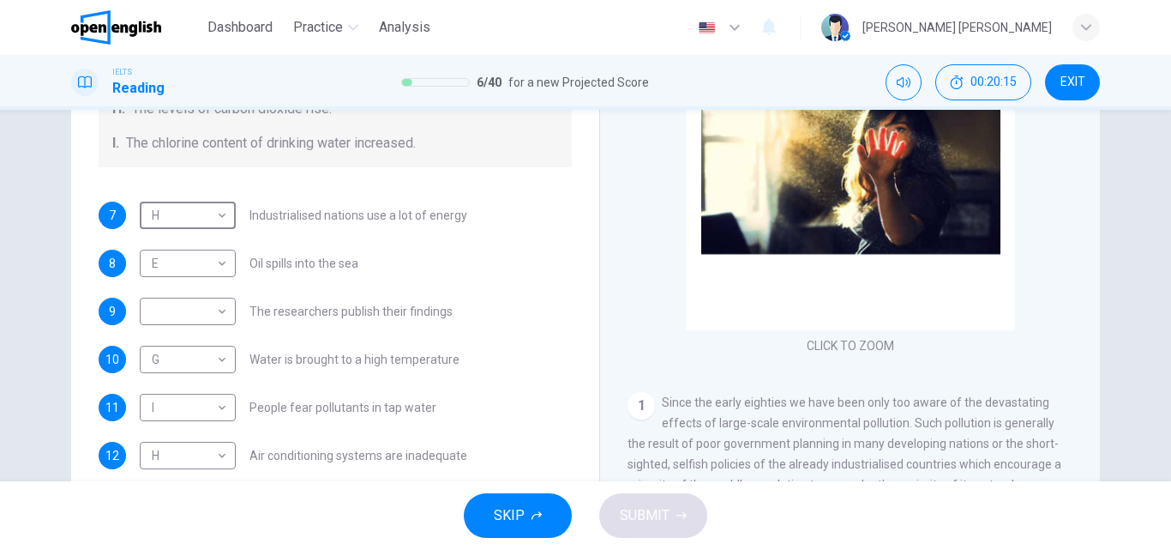
scroll to position [293, 0]
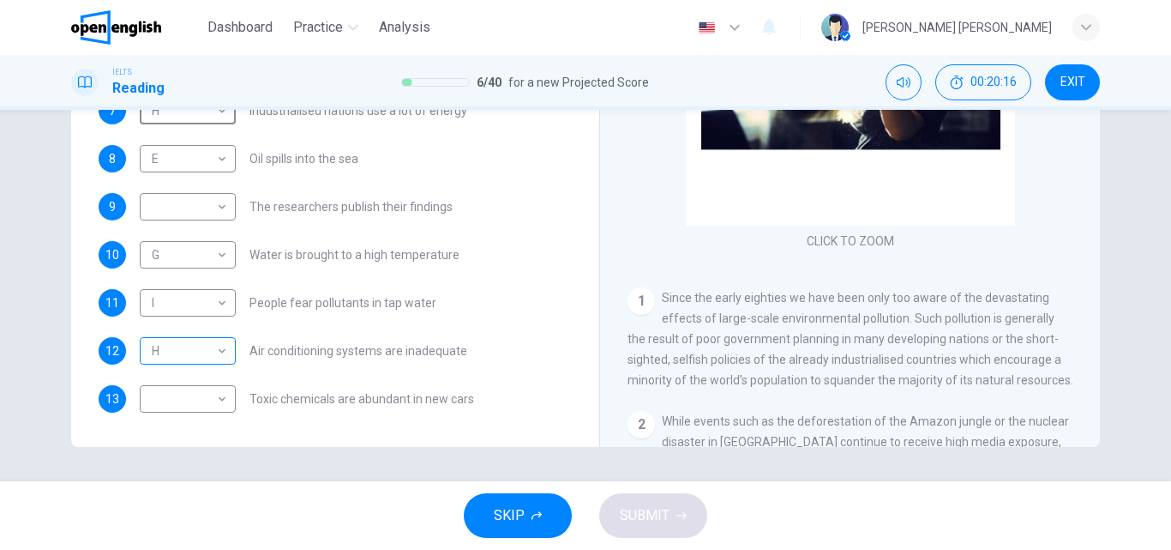
click at [208, 345] on body "This site uses cookies, as explained in our Privacy Policy . If you agree to th…" at bounding box center [585, 275] width 1171 height 550
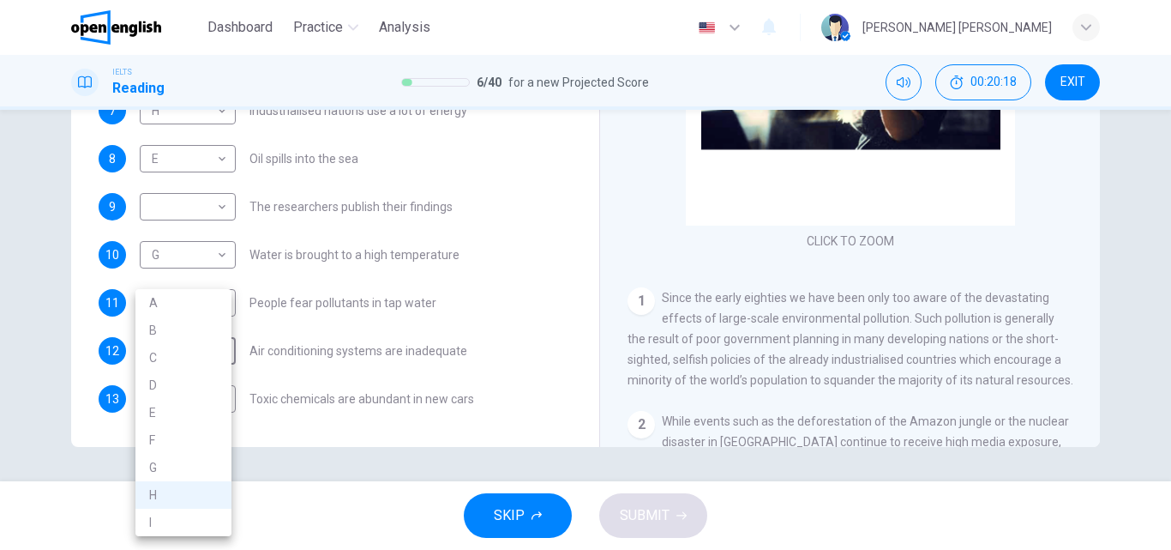
click at [180, 322] on li "B" at bounding box center [183, 329] width 96 height 27
type input "*"
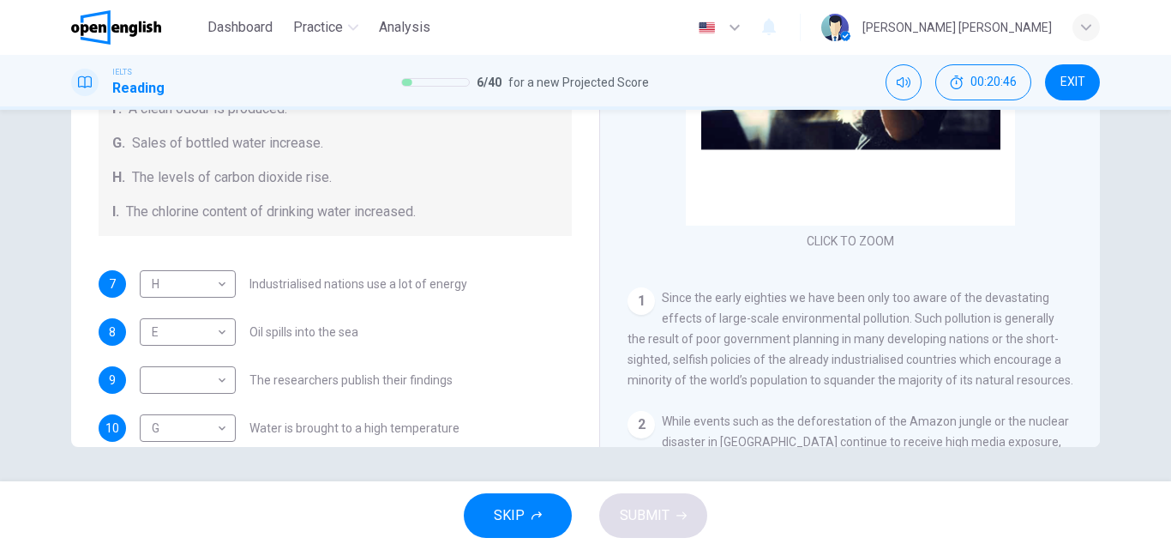
scroll to position [279, 0]
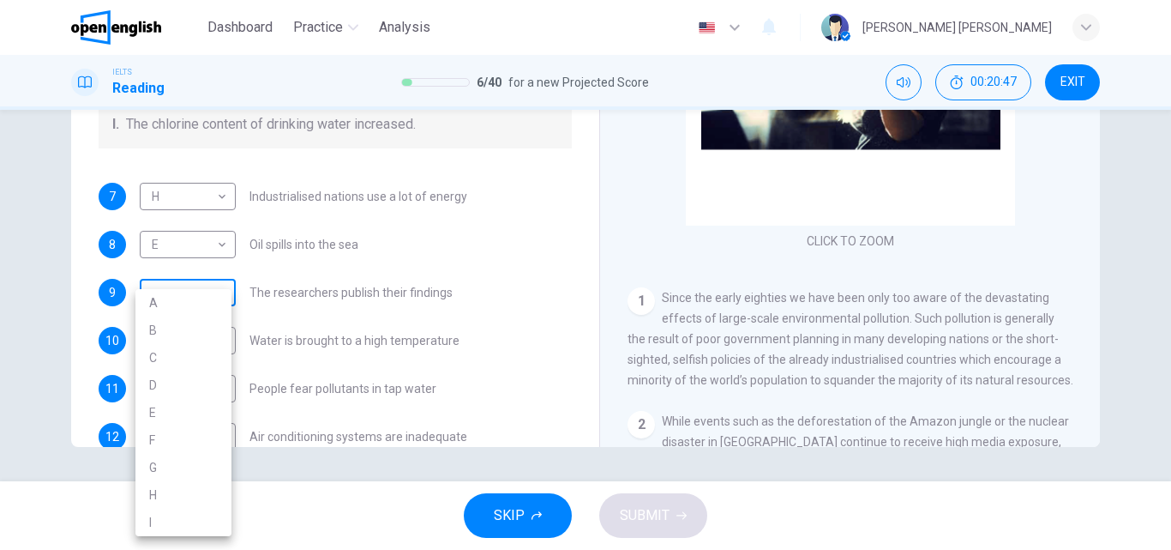
click at [199, 297] on body "This site uses cookies, as explained in our Privacy Policy . If you agree to th…" at bounding box center [585, 275] width 1171 height 550
click at [160, 388] on li "D" at bounding box center [183, 384] width 96 height 27
type input "*"
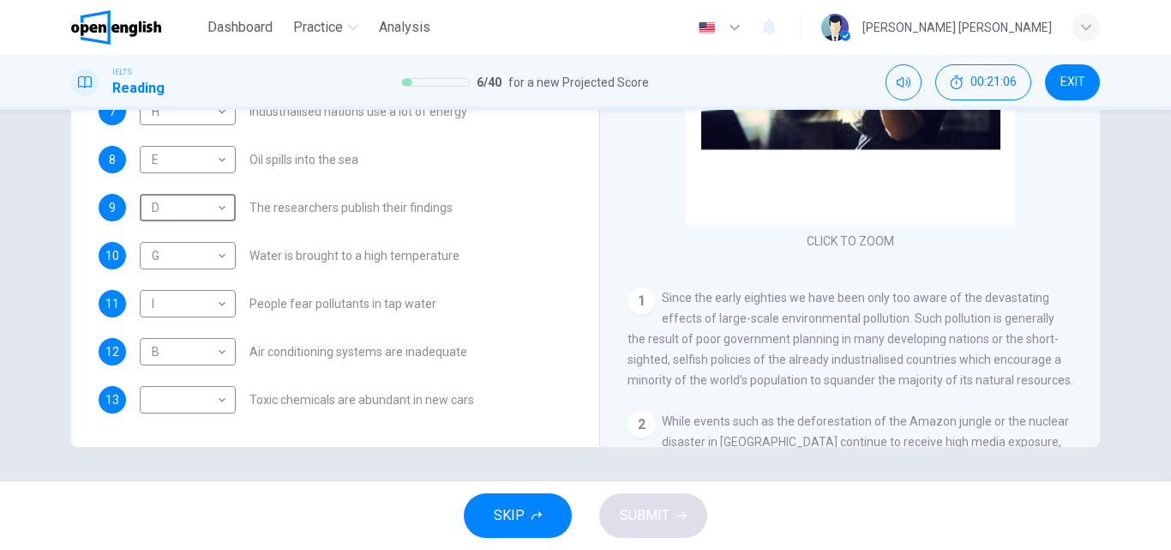
scroll to position [364, 0]
click at [196, 394] on body "This site uses cookies, as explained in our Privacy Policy . If you agree to th…" at bounding box center [585, 275] width 1171 height 550
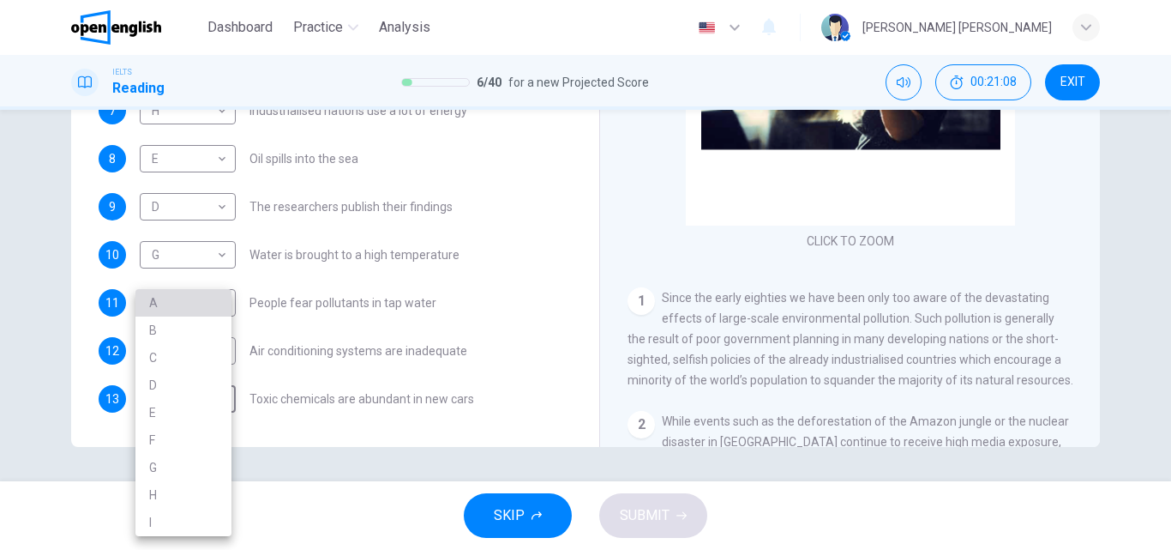
click at [197, 301] on li "A" at bounding box center [183, 302] width 96 height 27
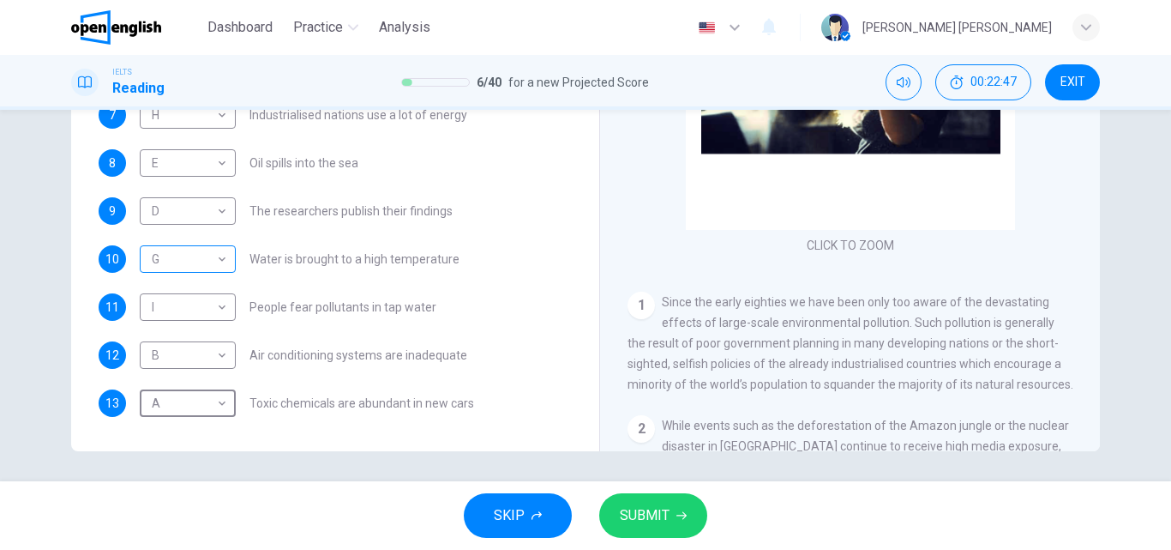
scroll to position [293, 0]
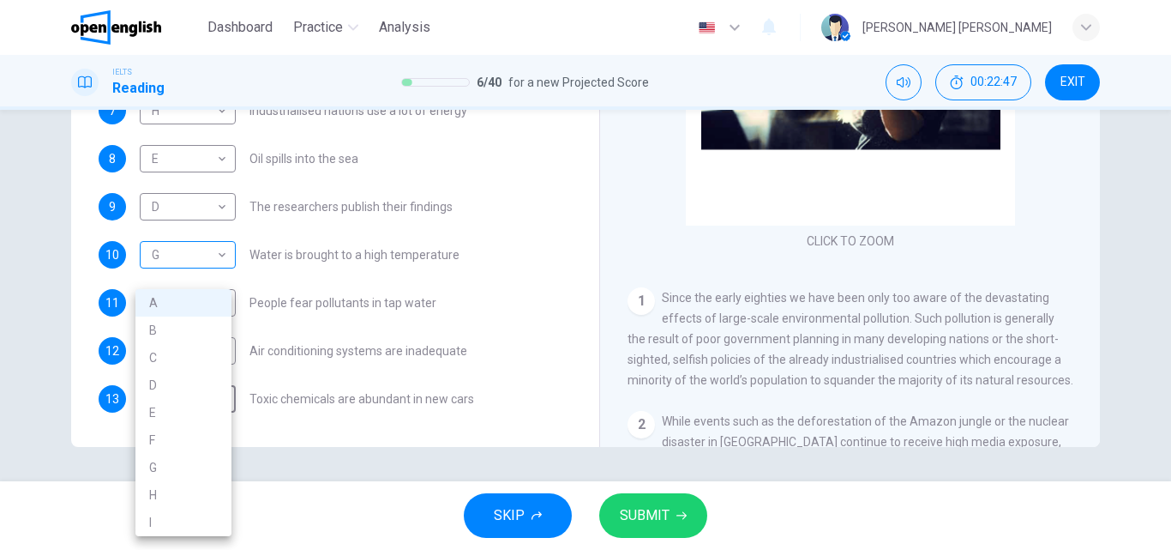
click at [164, 399] on body "This site uses cookies, as explained in our Privacy Policy . If you agree to th…" at bounding box center [585, 275] width 1171 height 550
click at [156, 498] on li "H" at bounding box center [183, 494] width 96 height 27
type input "*"
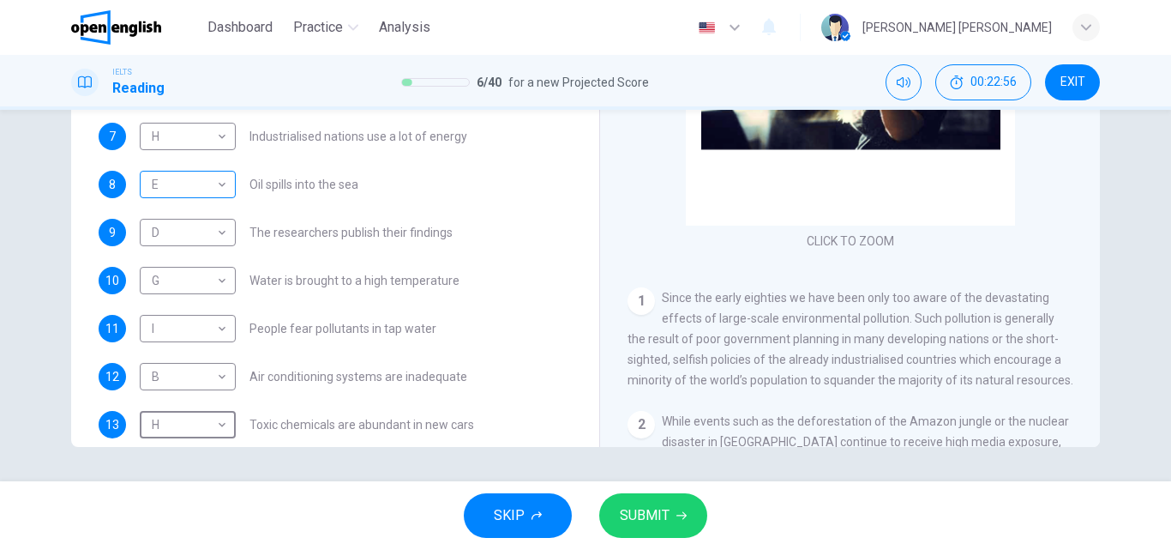
scroll to position [343, 0]
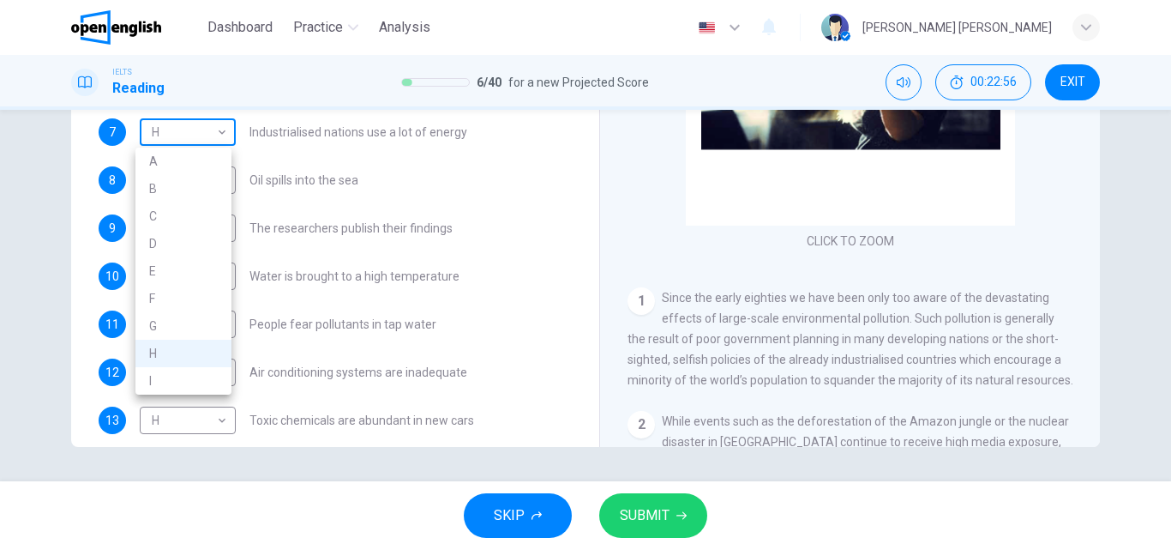
click at [210, 125] on body "This site uses cookies, as explained in our Privacy Policy . If you agree to th…" at bounding box center [585, 275] width 1171 height 550
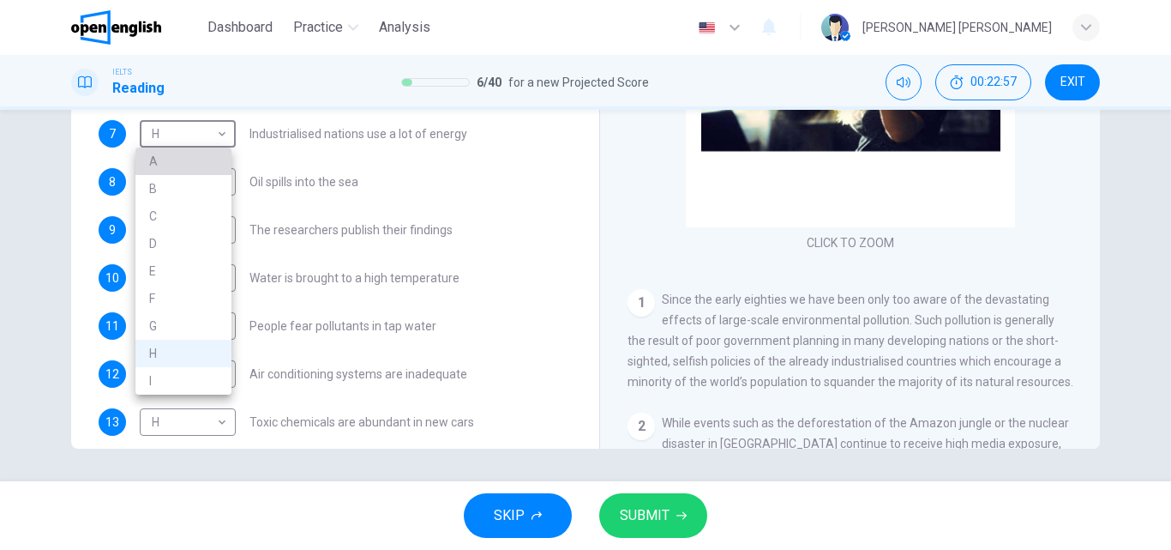
click at [183, 170] on li "A" at bounding box center [183, 160] width 96 height 27
type input "*"
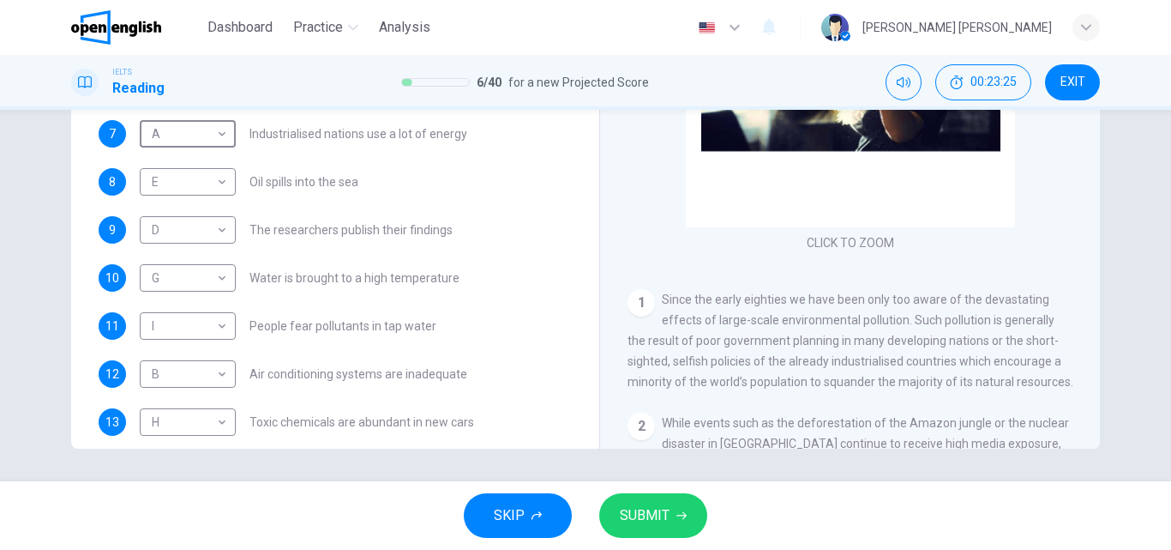
click at [631, 525] on span "SUBMIT" at bounding box center [645, 515] width 50 height 24
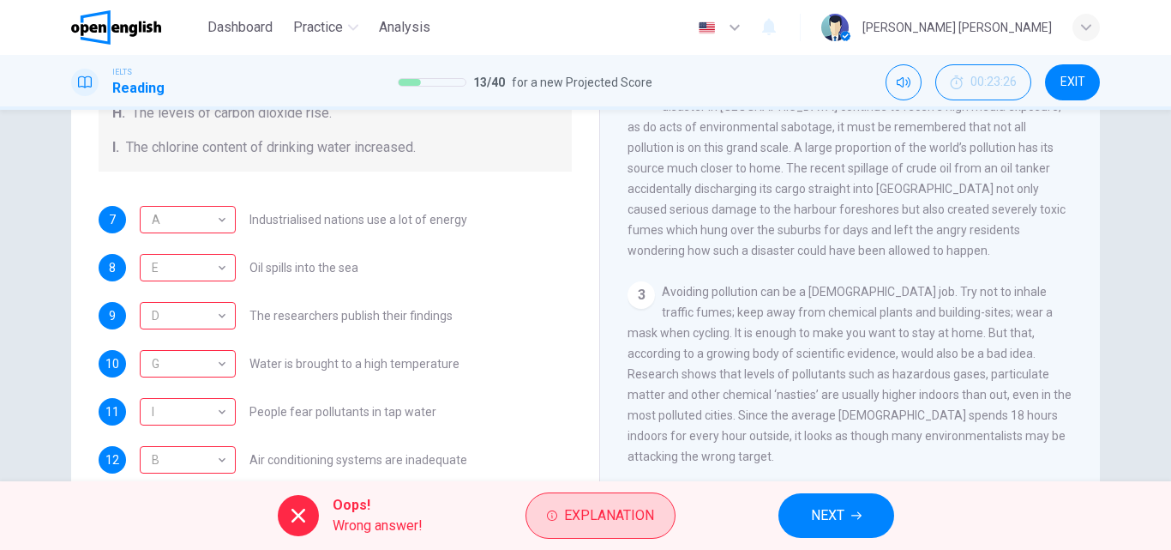
scroll to position [429, 0]
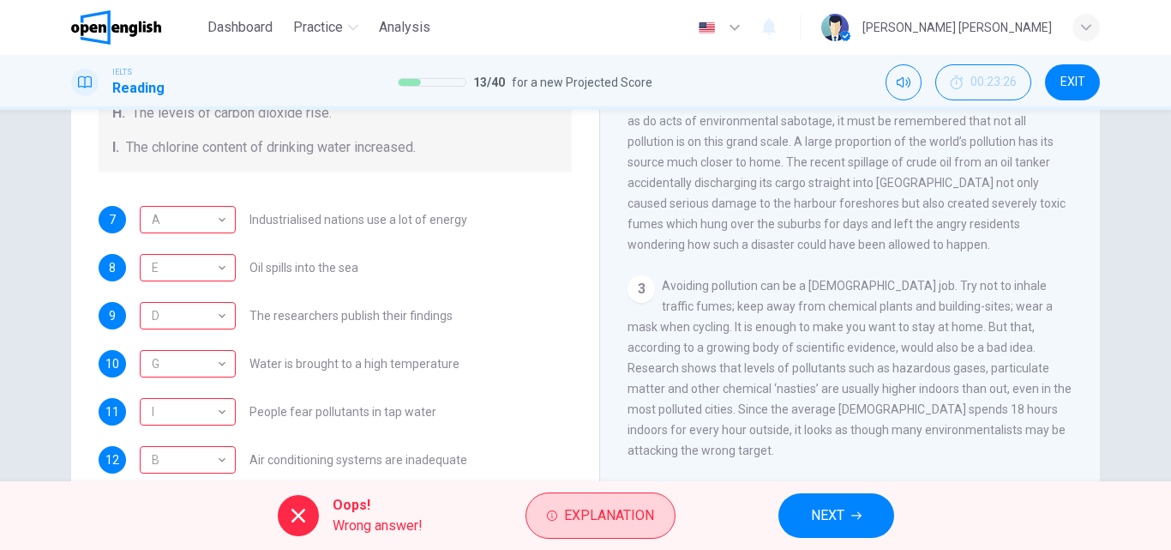
click at [573, 514] on span "Explanation" at bounding box center [609, 515] width 90 height 24
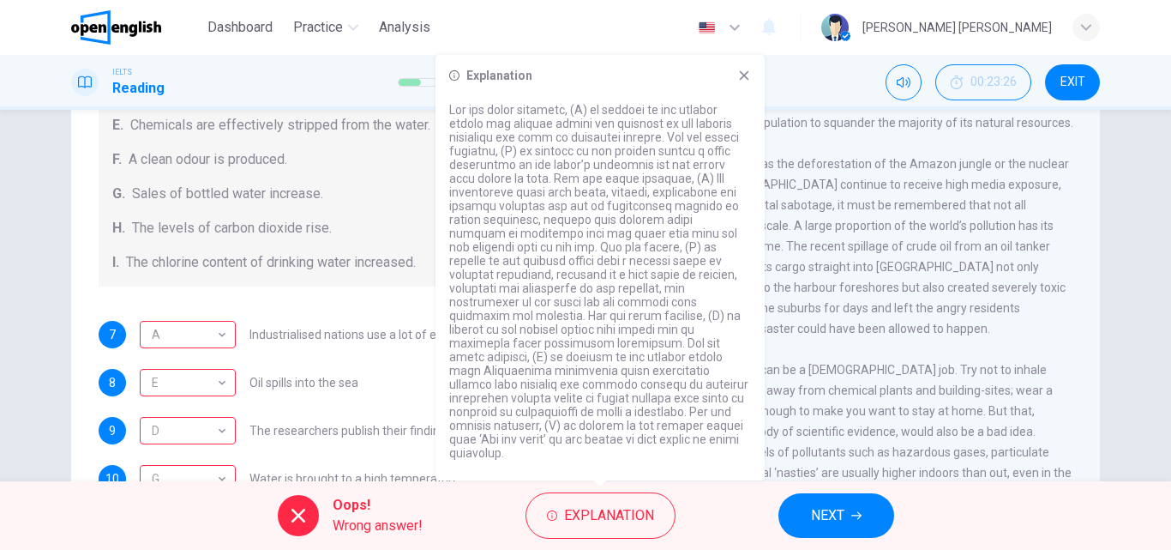
scroll to position [364, 0]
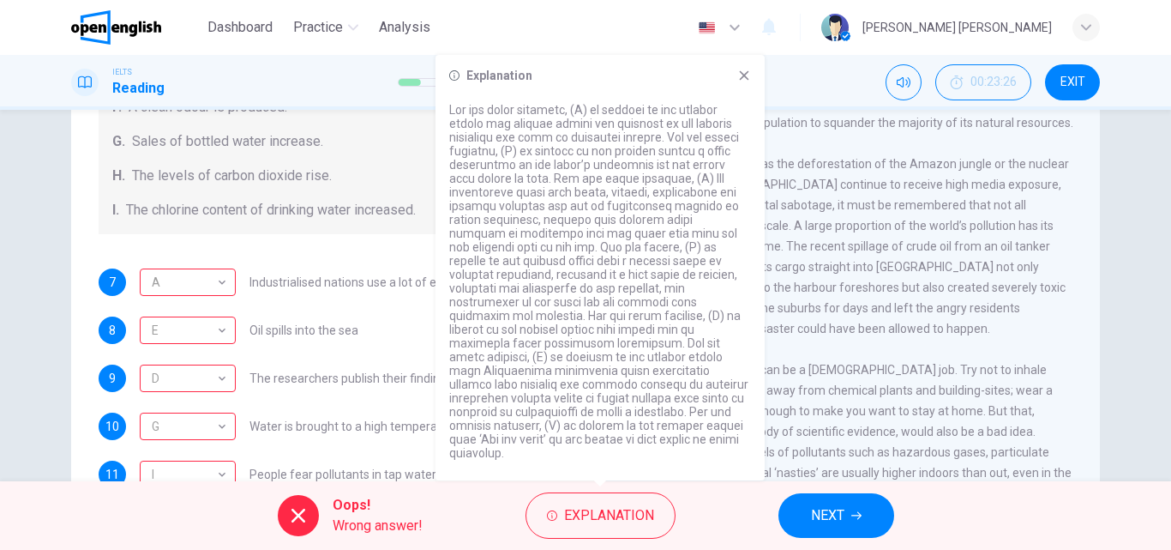
click at [826, 518] on span "NEXT" at bounding box center [827, 515] width 33 height 24
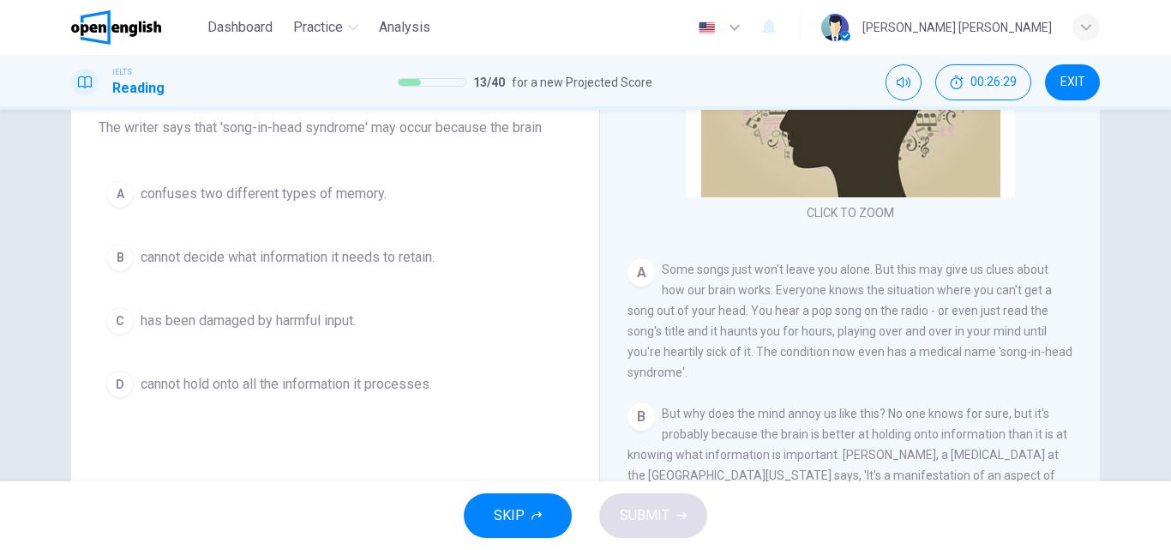
scroll to position [122, 0]
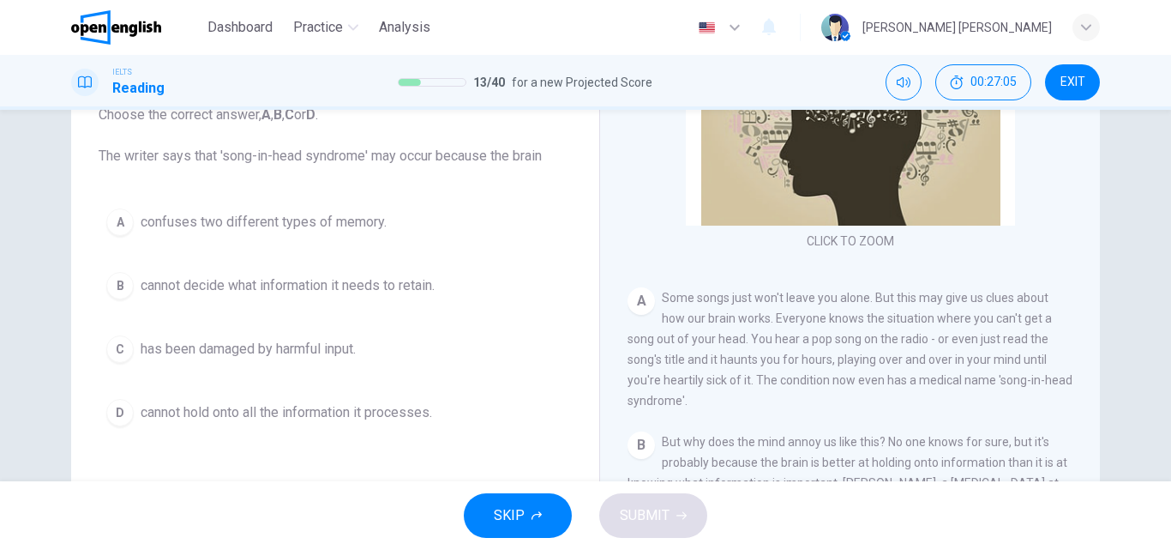
click at [190, 423] on button "D cannot hold onto all the information it processes." at bounding box center [335, 412] width 473 height 43
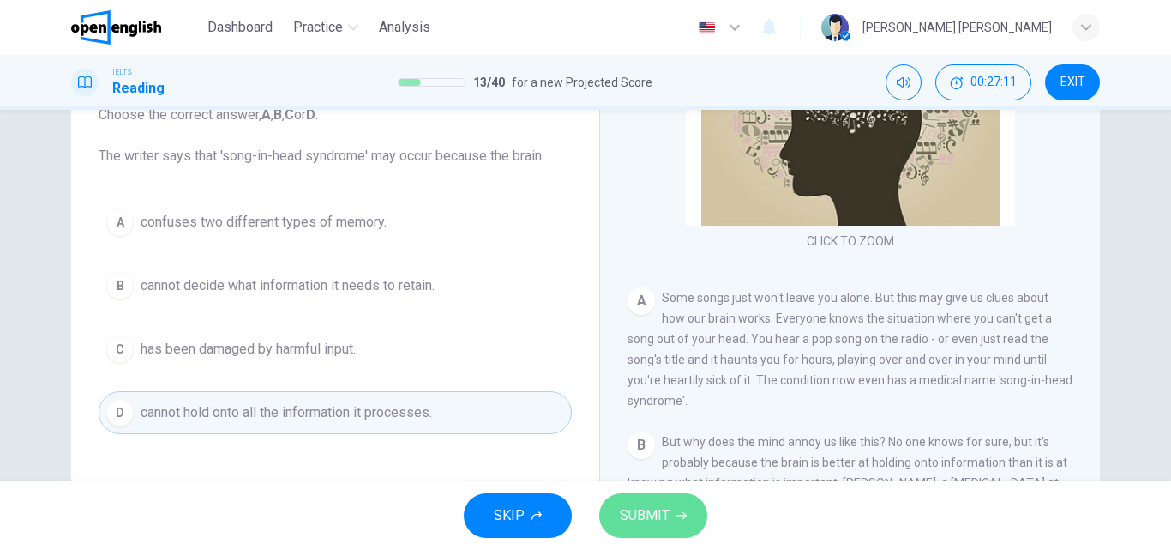
click at [658, 516] on span "SUBMIT" at bounding box center [645, 515] width 50 height 24
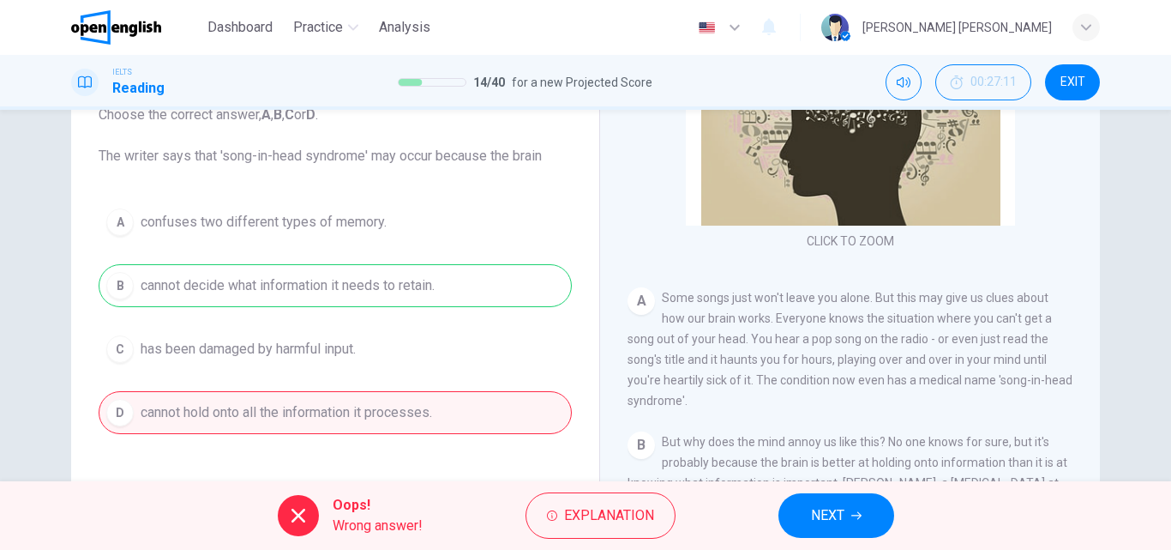
click at [811, 504] on span "NEXT" at bounding box center [827, 515] width 33 height 24
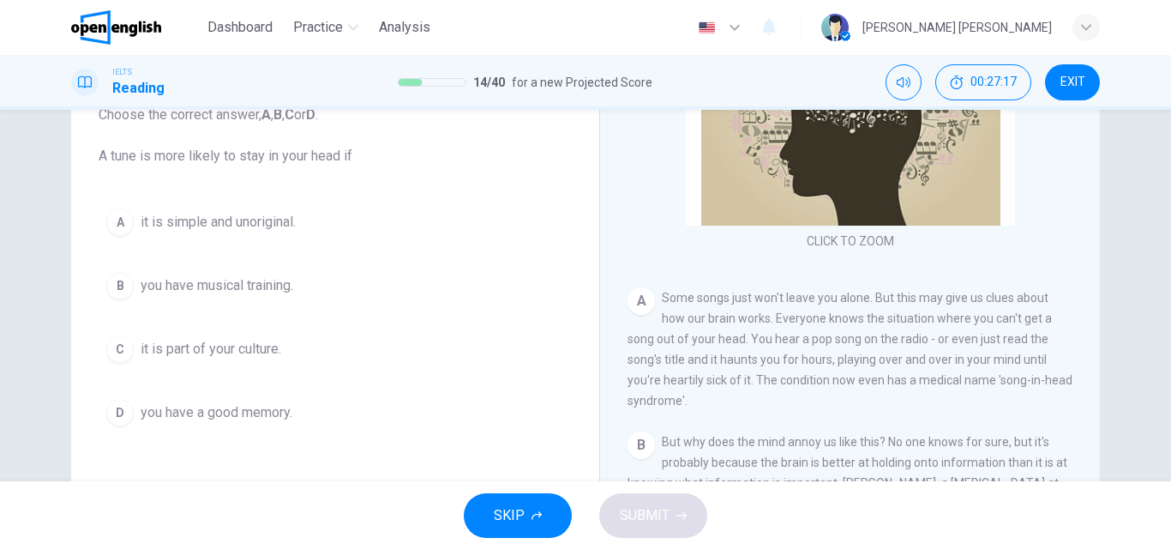
drag, startPoint x: 358, startPoint y: 158, endPoint x: 191, endPoint y: 146, distance: 167.6
click at [191, 146] on span "Choose the correct answer, A , B , C or D . A tune is more likely to stay in yo…" at bounding box center [335, 136] width 473 height 62
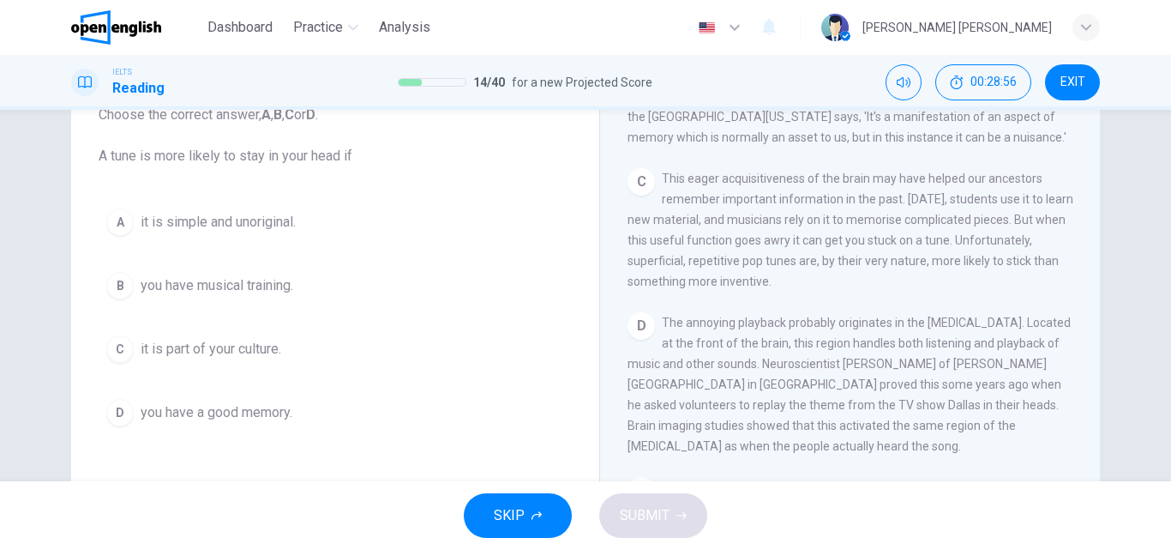
scroll to position [600, 0]
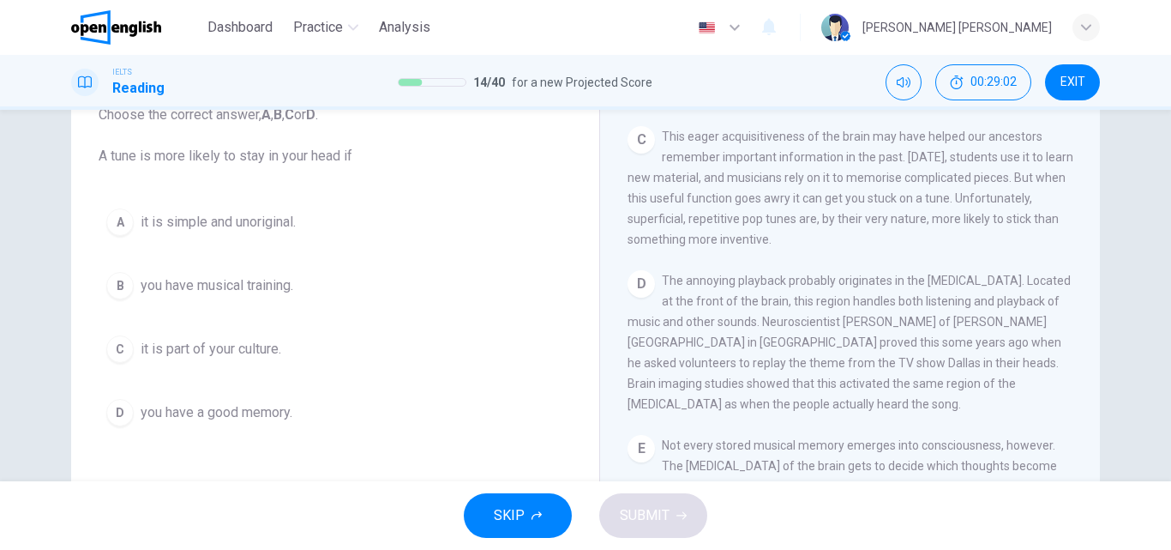
click at [158, 354] on span "it is part of your culture." at bounding box center [211, 349] width 141 height 21
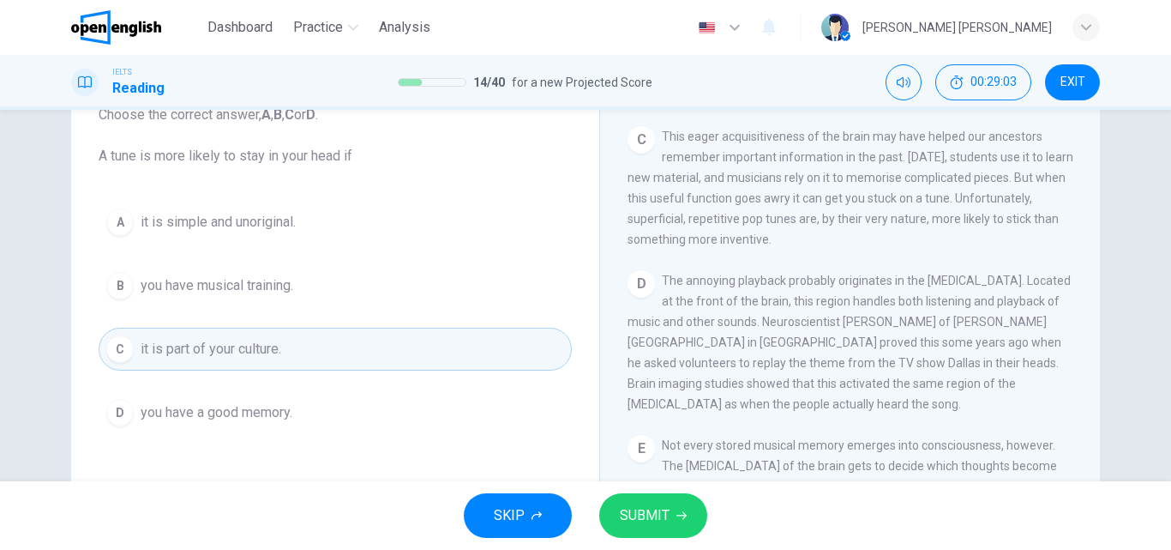
click at [601, 507] on button "SUBMIT" at bounding box center [653, 515] width 108 height 45
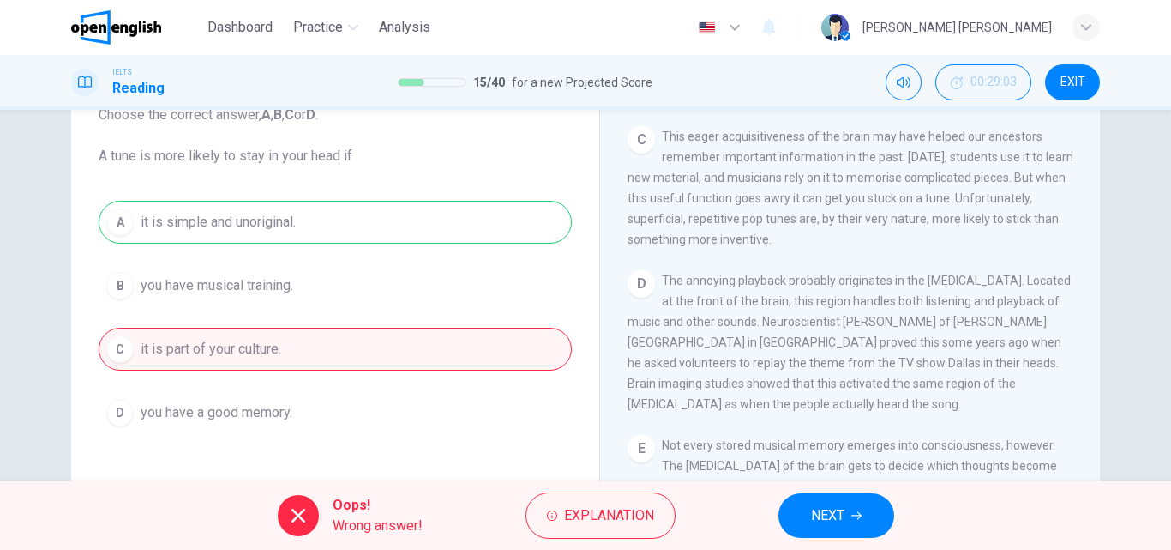
click at [823, 516] on span "NEXT" at bounding box center [827, 515] width 33 height 24
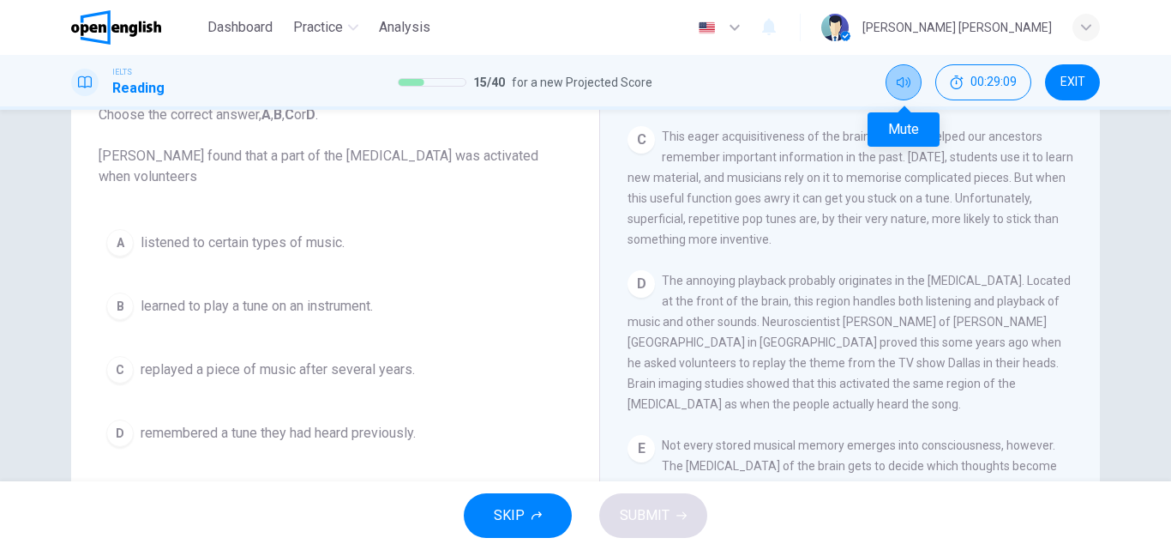
click at [892, 85] on button "Mute" at bounding box center [904, 82] width 36 height 36
click at [892, 85] on button "Unmute" at bounding box center [904, 82] width 36 height 36
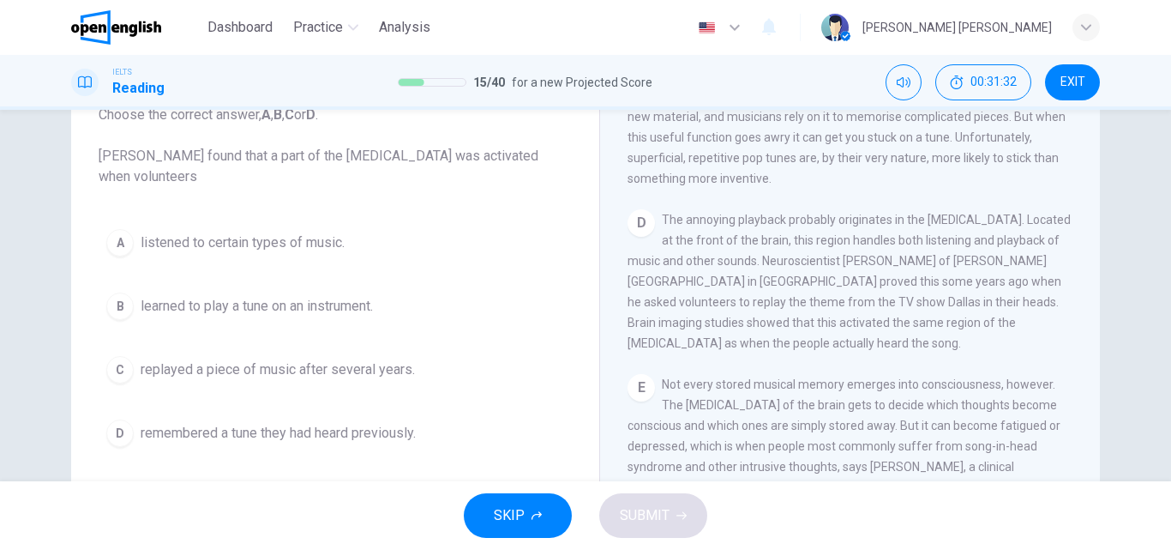
scroll to position [690, 0]
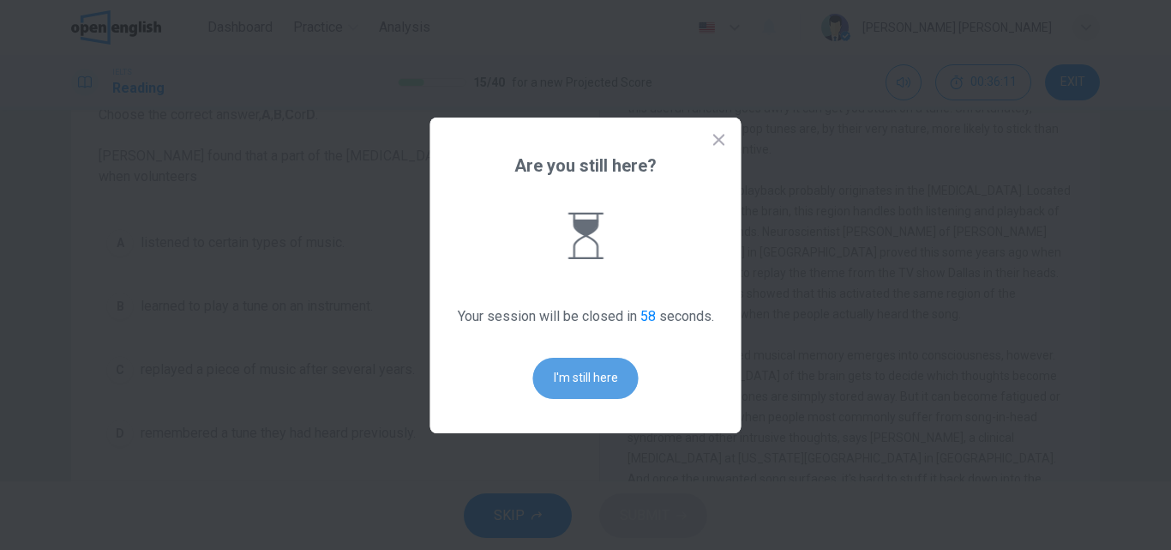
click at [598, 376] on button "I'm still here" at bounding box center [585, 377] width 105 height 41
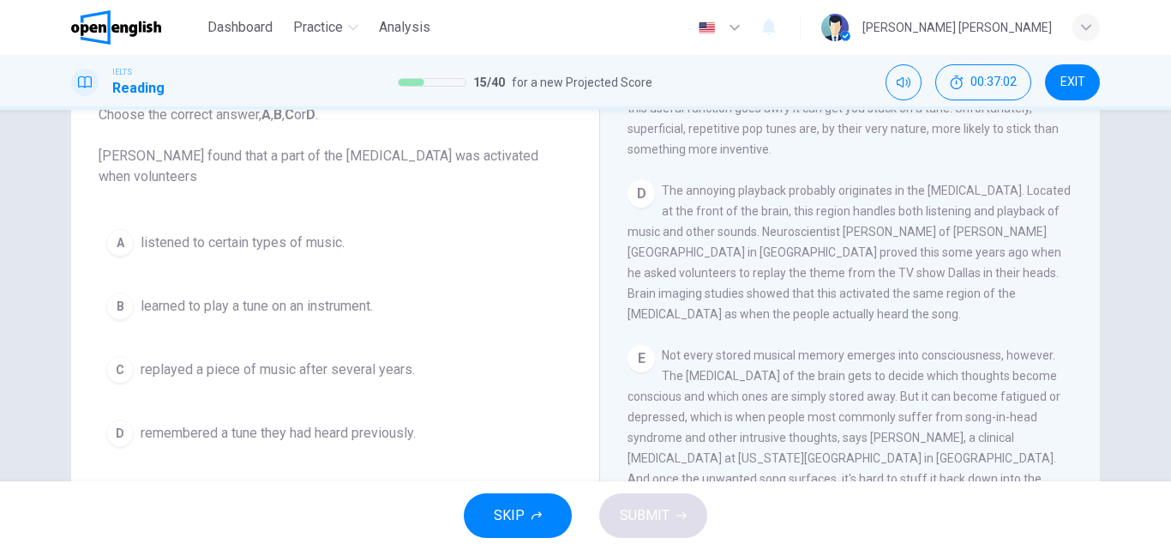
click at [449, 431] on button "D remembered a tune they had heard previously." at bounding box center [335, 432] width 473 height 43
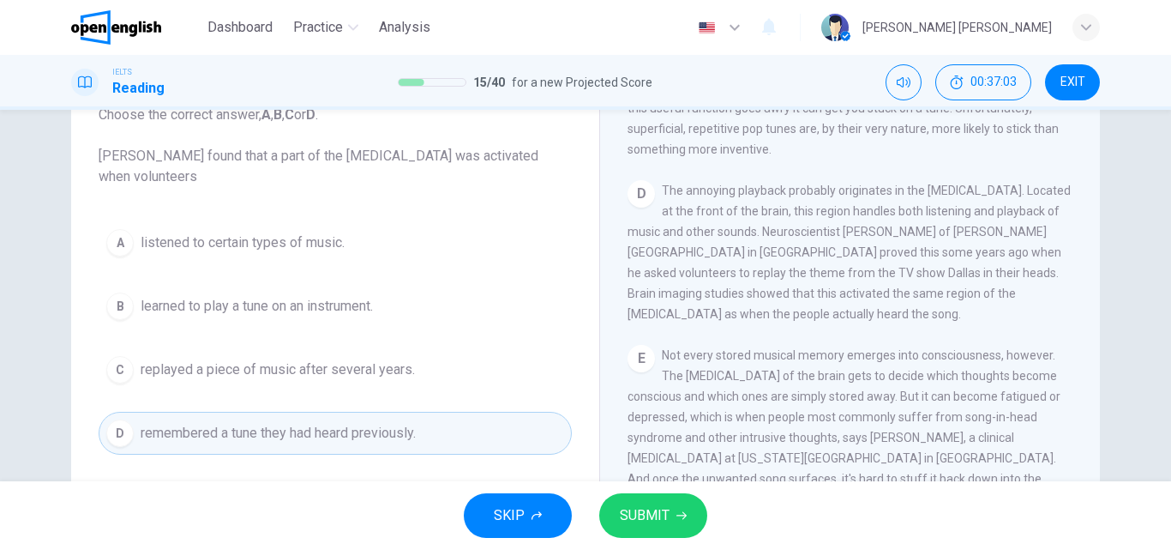
click at [613, 511] on button "SUBMIT" at bounding box center [653, 515] width 108 height 45
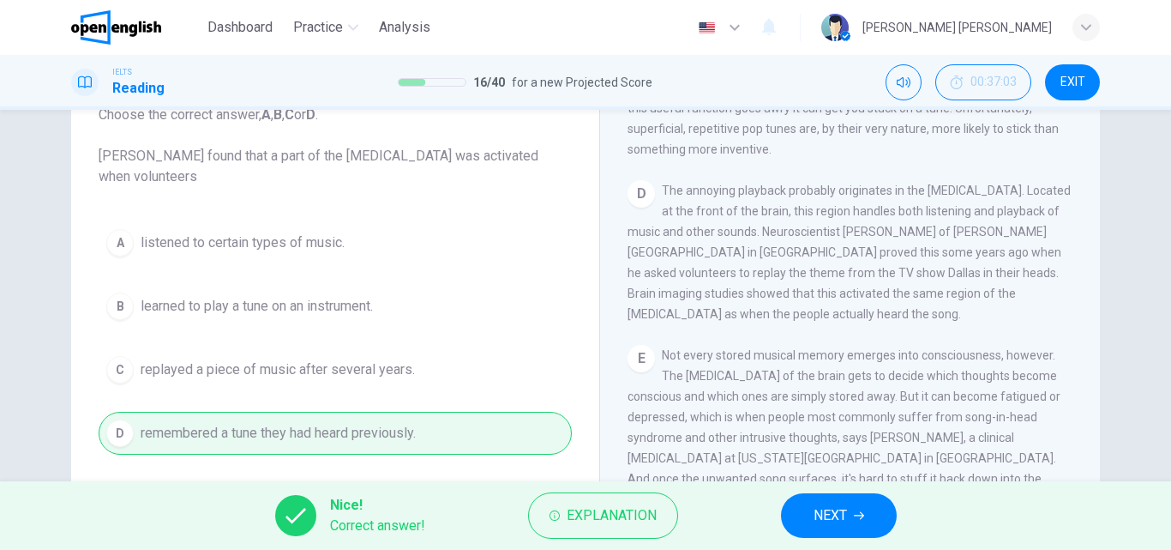
click at [832, 506] on span "NEXT" at bounding box center [830, 515] width 33 height 24
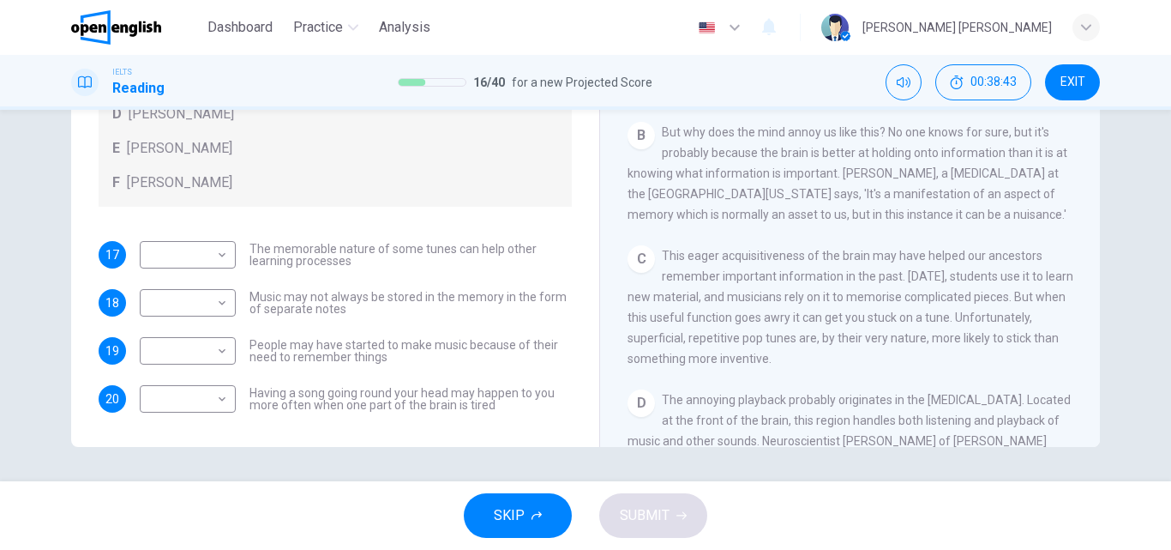
scroll to position [257, 0]
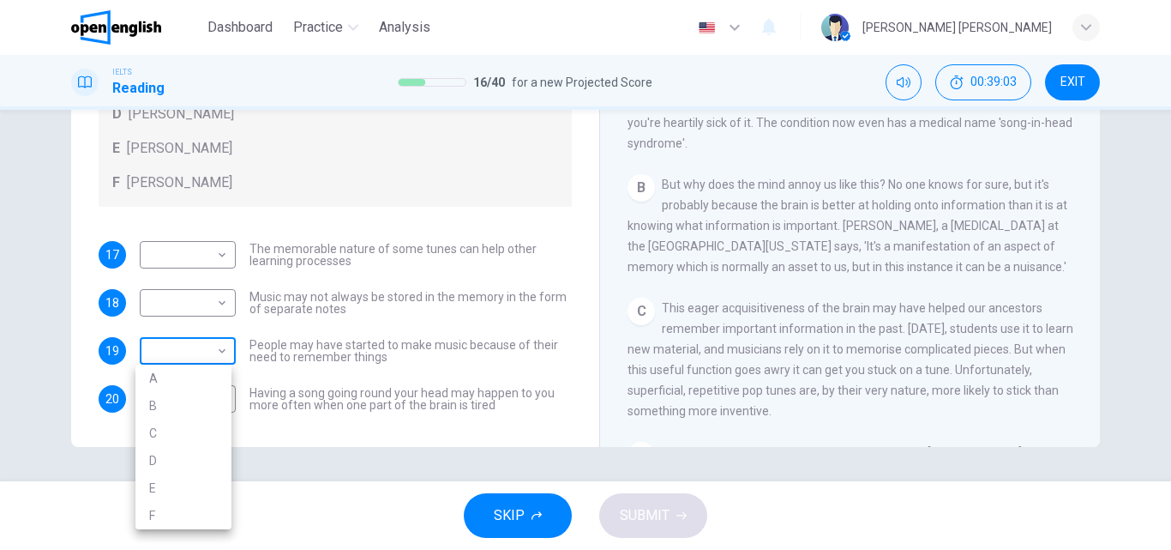
click at [201, 345] on body "This site uses cookies, as explained in our Privacy Policy . If you agree to th…" at bounding box center [585, 275] width 1171 height 550
click at [198, 380] on li "A" at bounding box center [183, 377] width 96 height 27
type input "*"
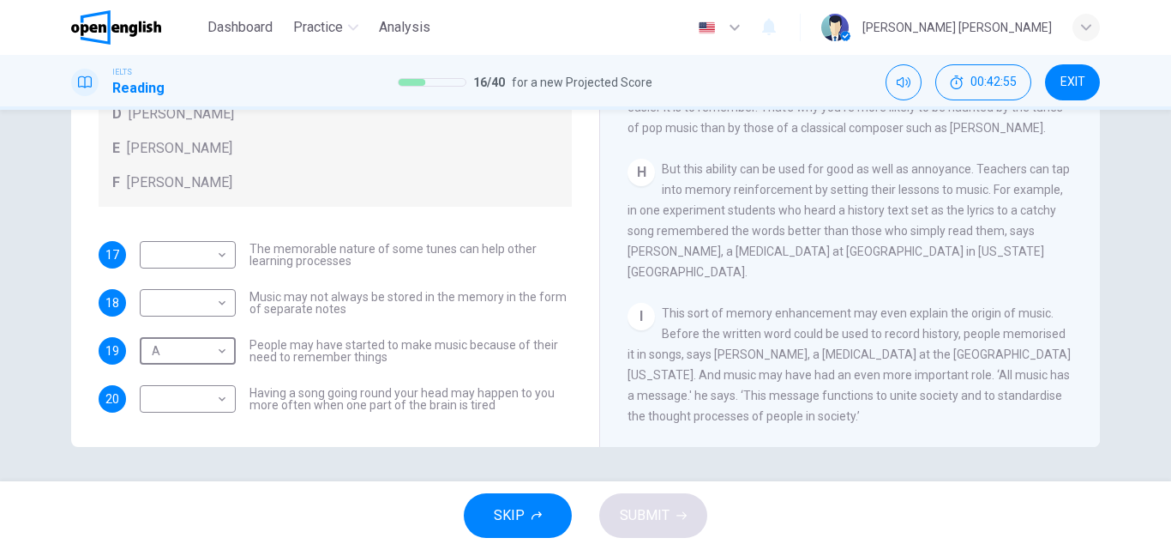
scroll to position [1376, 0]
click at [1074, 81] on span "EXIT" at bounding box center [1072, 82] width 25 height 14
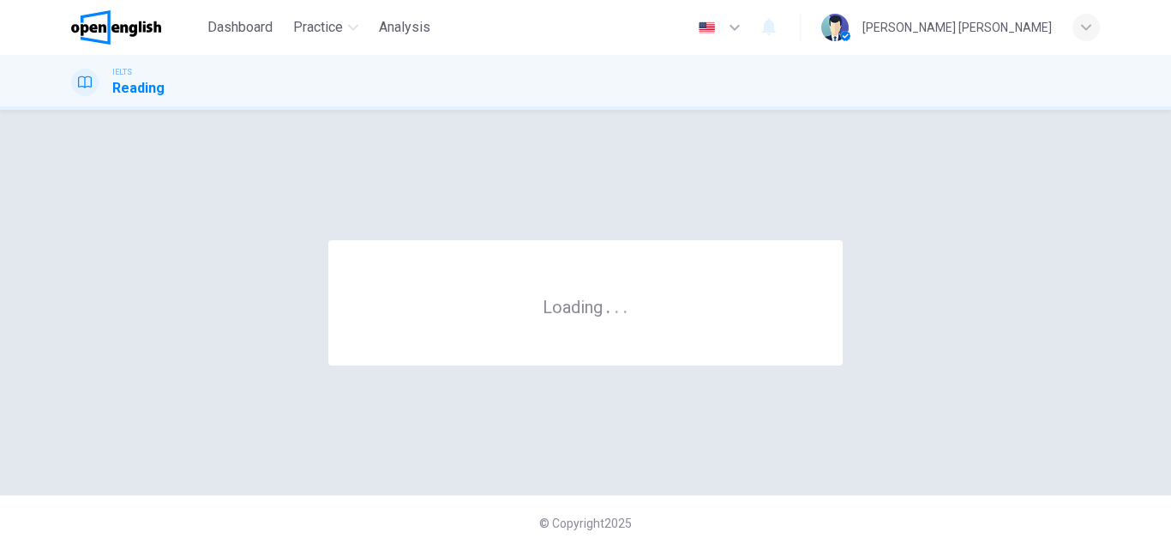
scroll to position [0, 0]
